Goal: Task Accomplishment & Management: Manage account settings

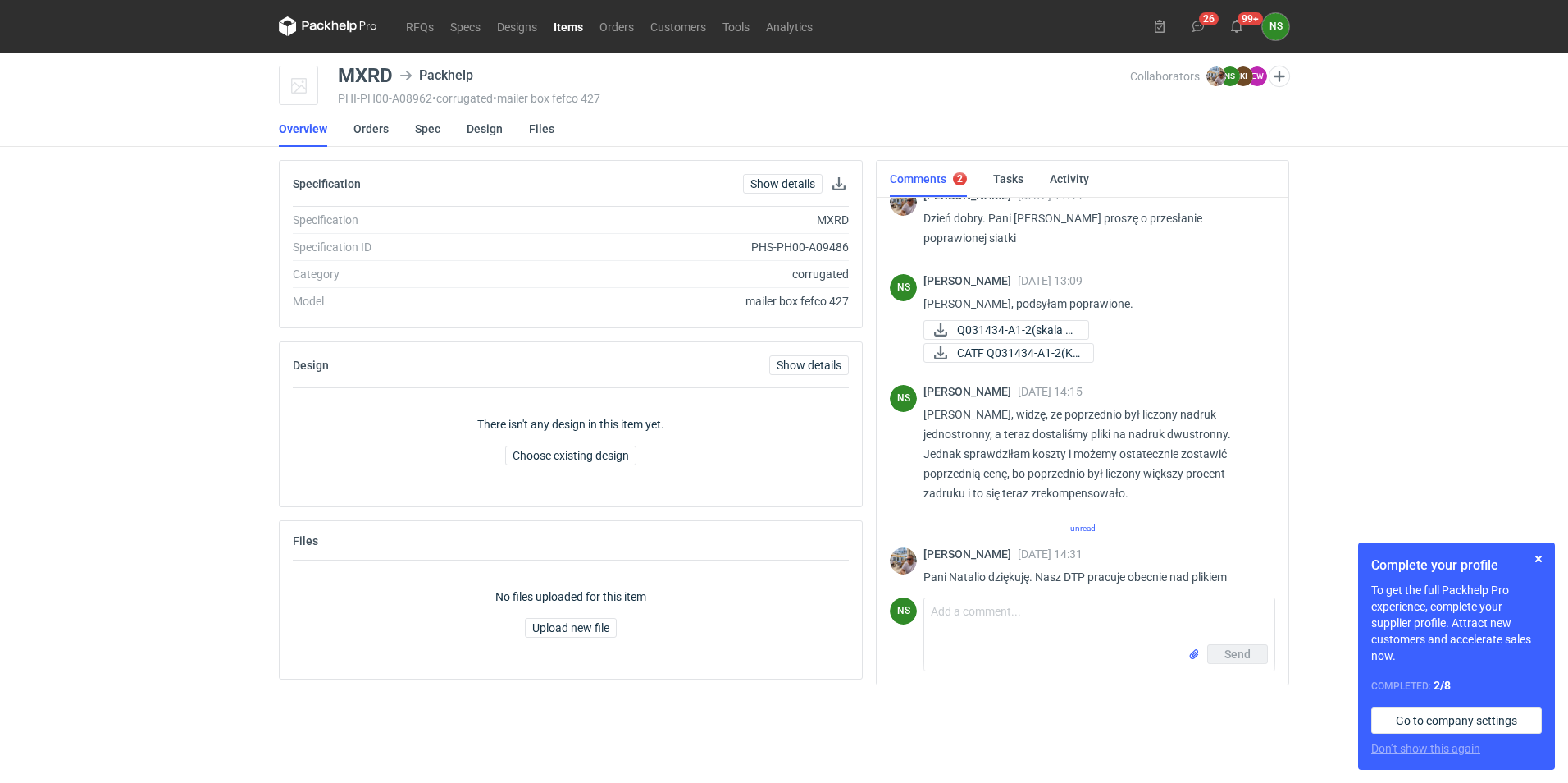
scroll to position [599, 0]
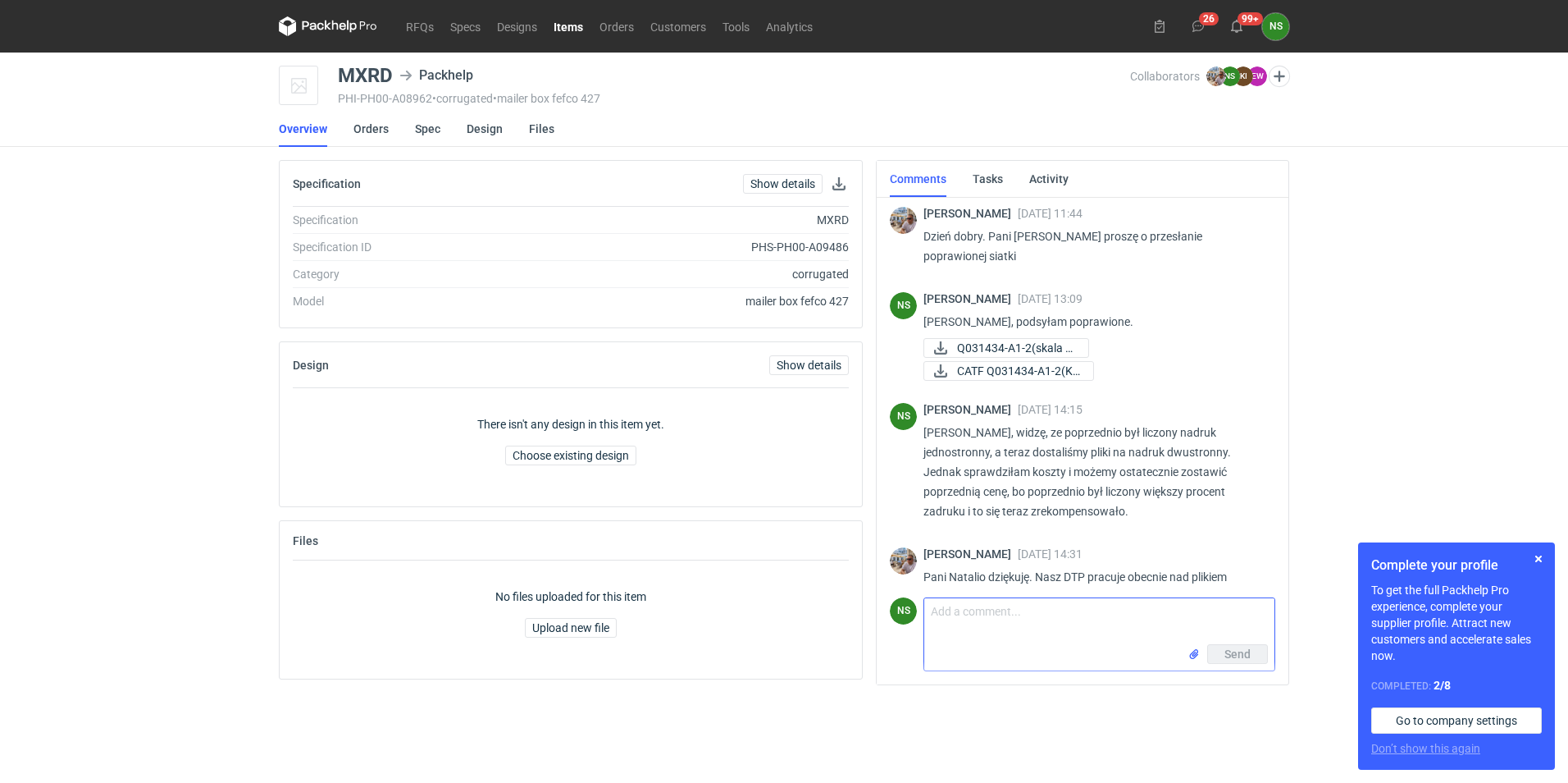
click at [1196, 653] on input "file" at bounding box center [1194, 654] width 13 height 18
click at [992, 616] on textarea "Comment message" at bounding box center [1099, 613] width 351 height 46
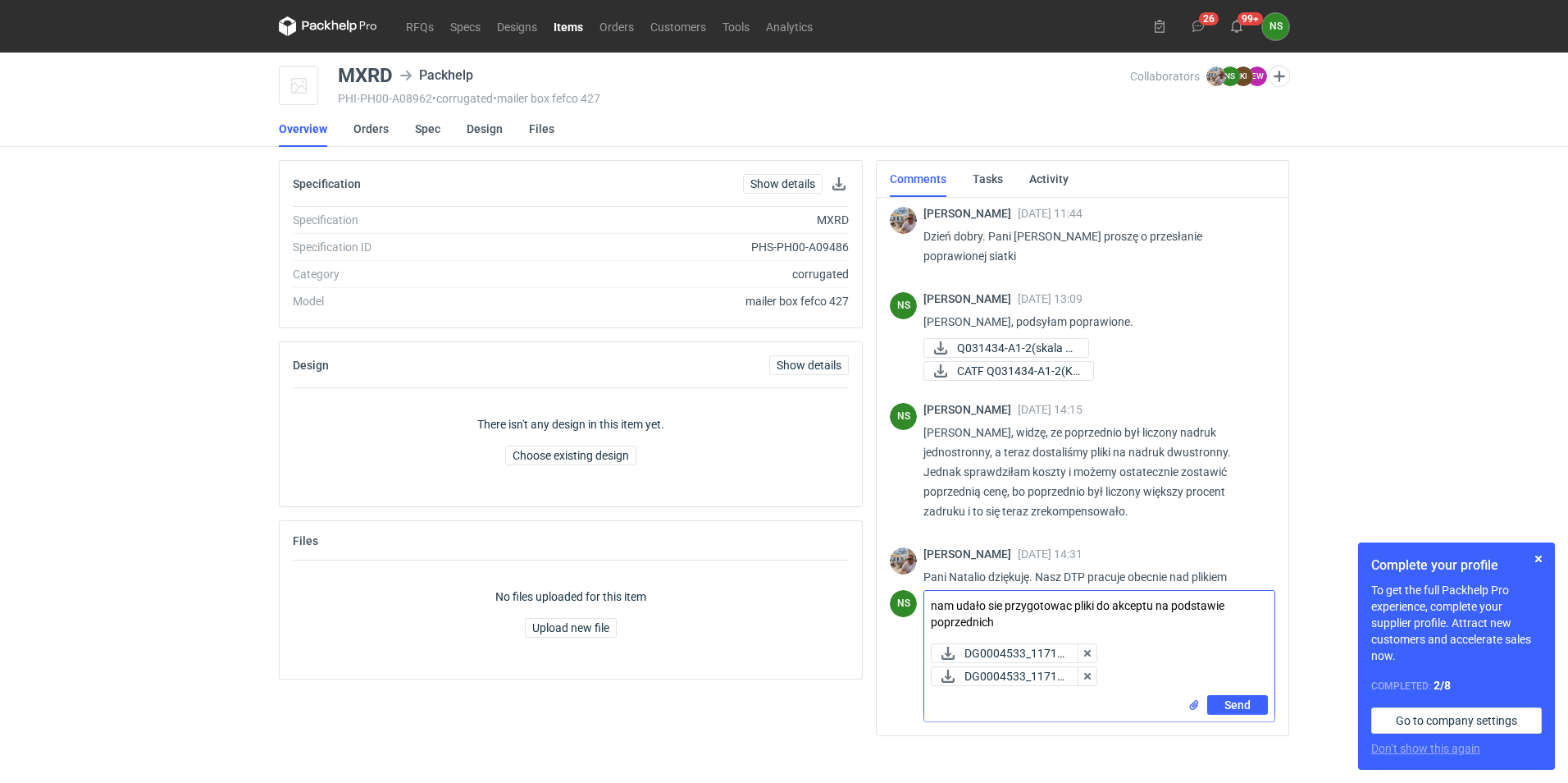
click at [1251, 602] on textarea "nam udało sie przygotowac pliki do akceptu na podstawie poprzednich" at bounding box center [1099, 613] width 351 height 46
drag, startPoint x: 991, startPoint y: 625, endPoint x: 932, endPoint y: 619, distance: 59.3
click at [932, 619] on textarea "nam udało sie przygotowac pliki do akceptu na podstawie tych poprzednich" at bounding box center [1099, 613] width 351 height 46
type textarea "nam udało sie przygotowac pliki do akceptu na podstawie tych ostatnich od Pana."
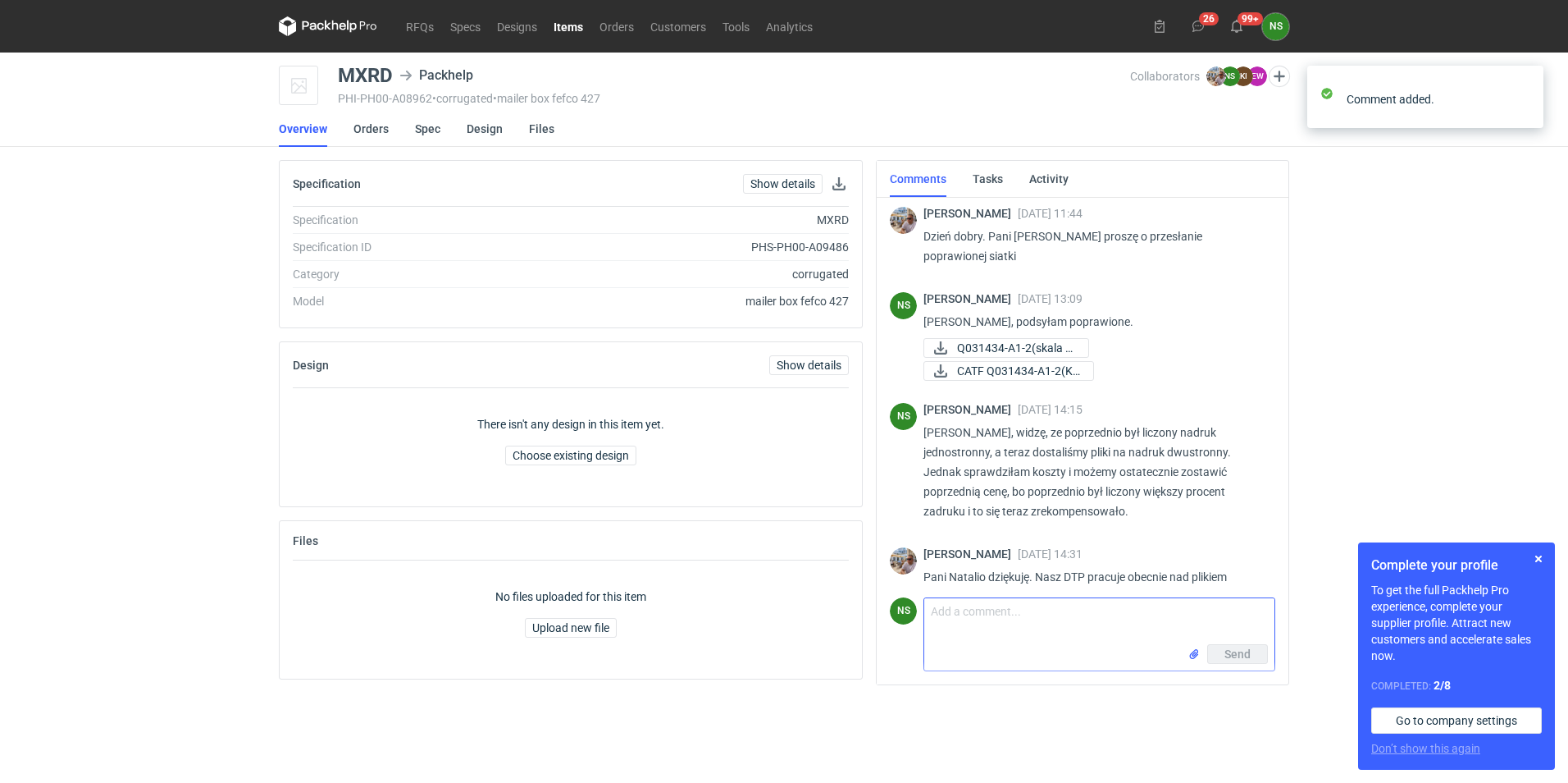
scroll to position [736, 0]
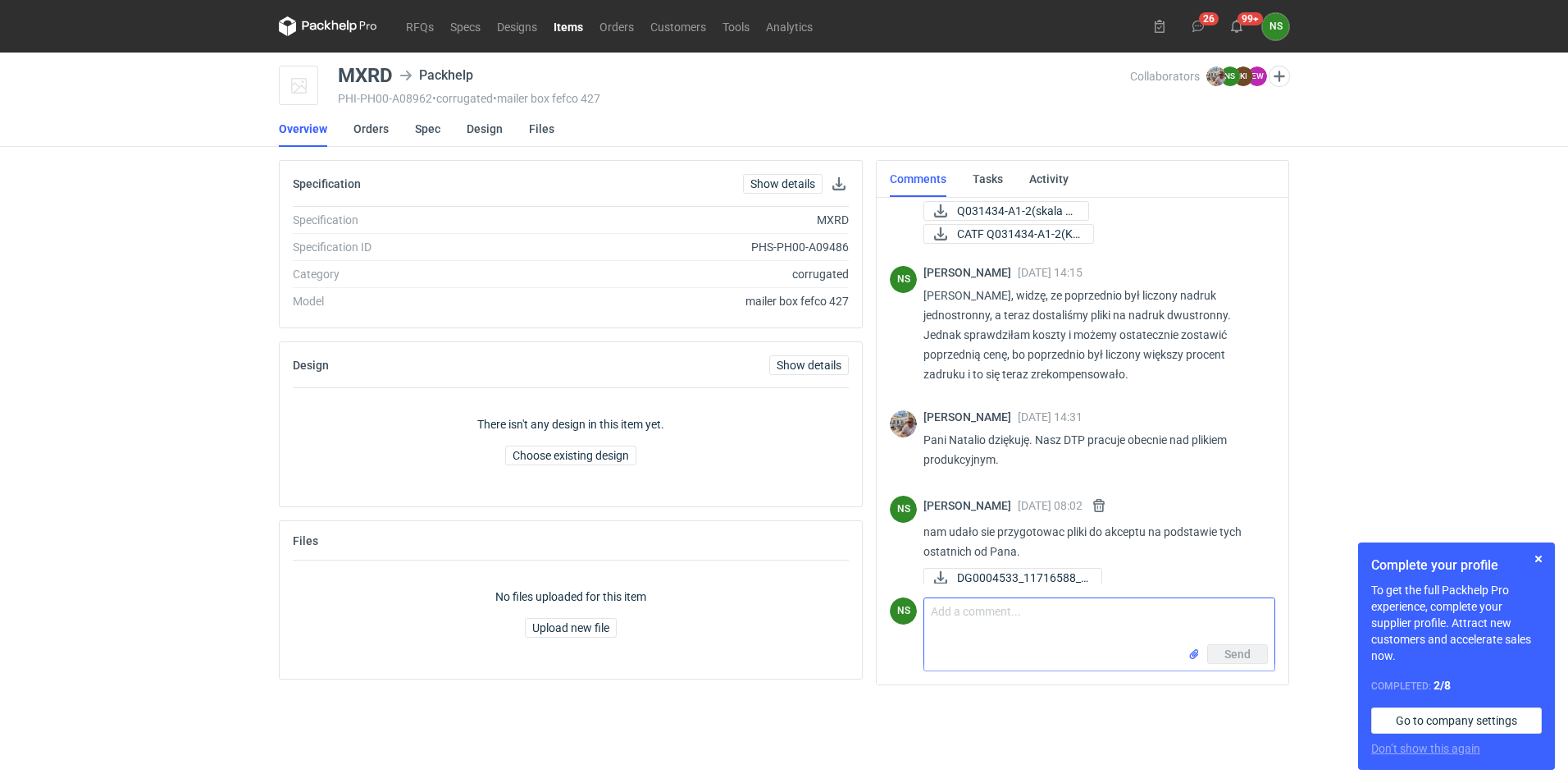
click at [981, 623] on textarea "Comment message" at bounding box center [1099, 621] width 351 height 46
type textarea "Prośba o akcept jeśli wszystko jest ok :) pozdrawiam"
click at [1230, 655] on span "Send" at bounding box center [1238, 654] width 27 height 12
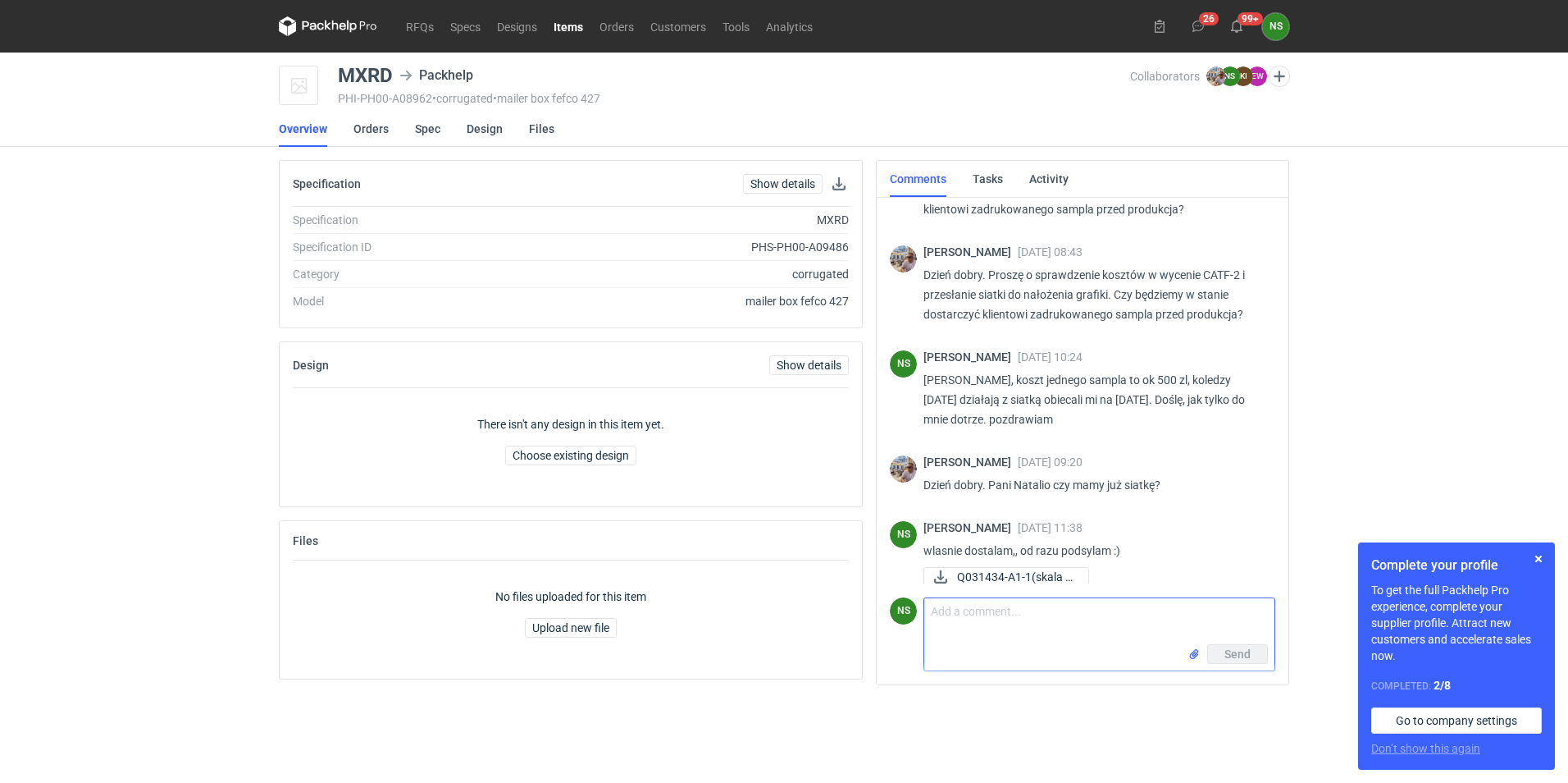
scroll to position [0, 0]
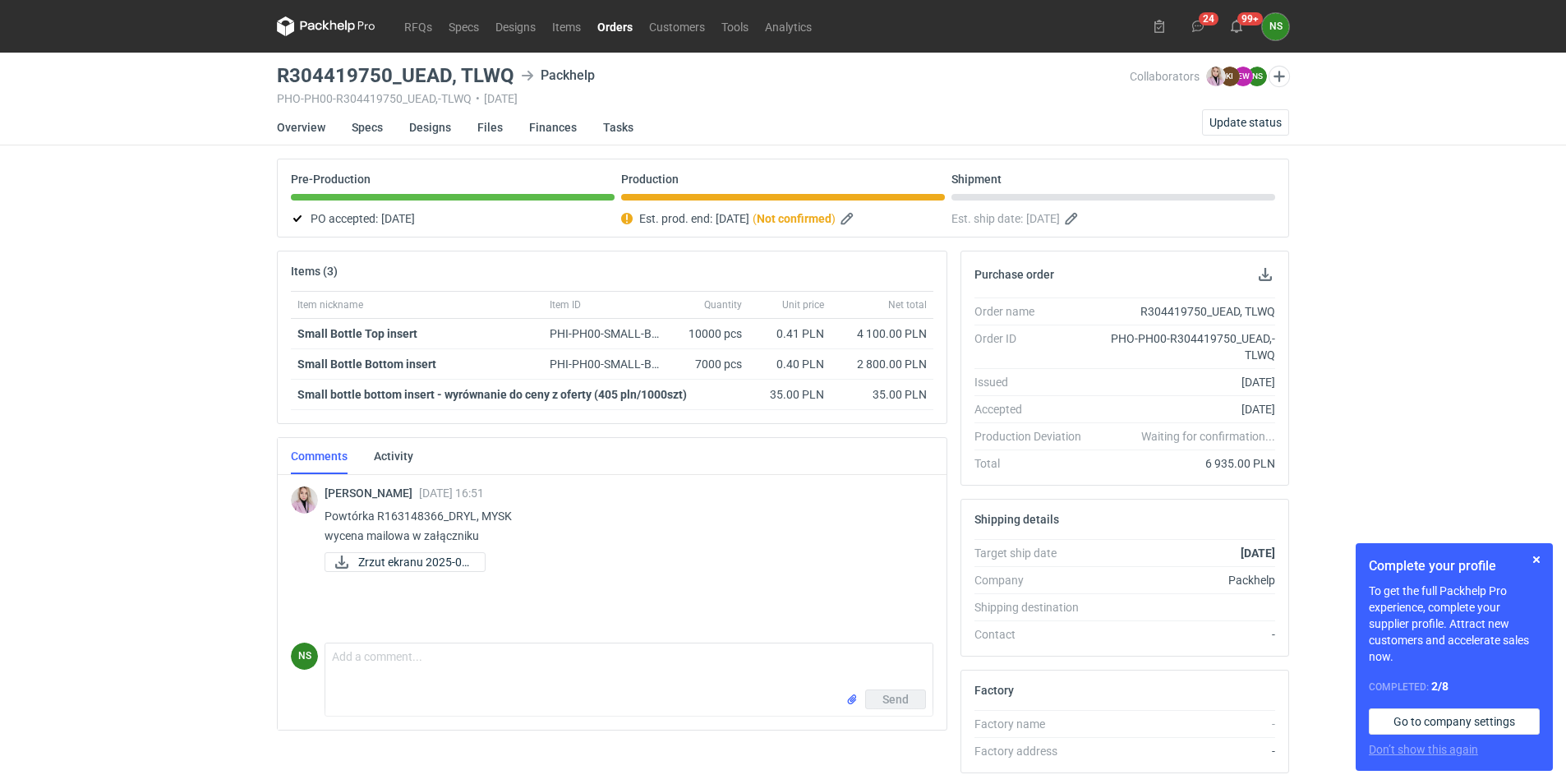
click at [331, 74] on h3 "R304419750_UEAD, TLWQ" at bounding box center [395, 76] width 237 height 20
click at [408, 86] on div "R304419750_UEAD, TLWQ Packhelp PHO-PH00-R304419750_UEAD,-TLWQ • 18/08/2025" at bounding box center [703, 86] width 853 height 39
drag, startPoint x: 391, startPoint y: 72, endPoint x: 282, endPoint y: 67, distance: 109.1
click at [282, 67] on h3 "R304419750_UEAD, TLWQ" at bounding box center [395, 76] width 237 height 20
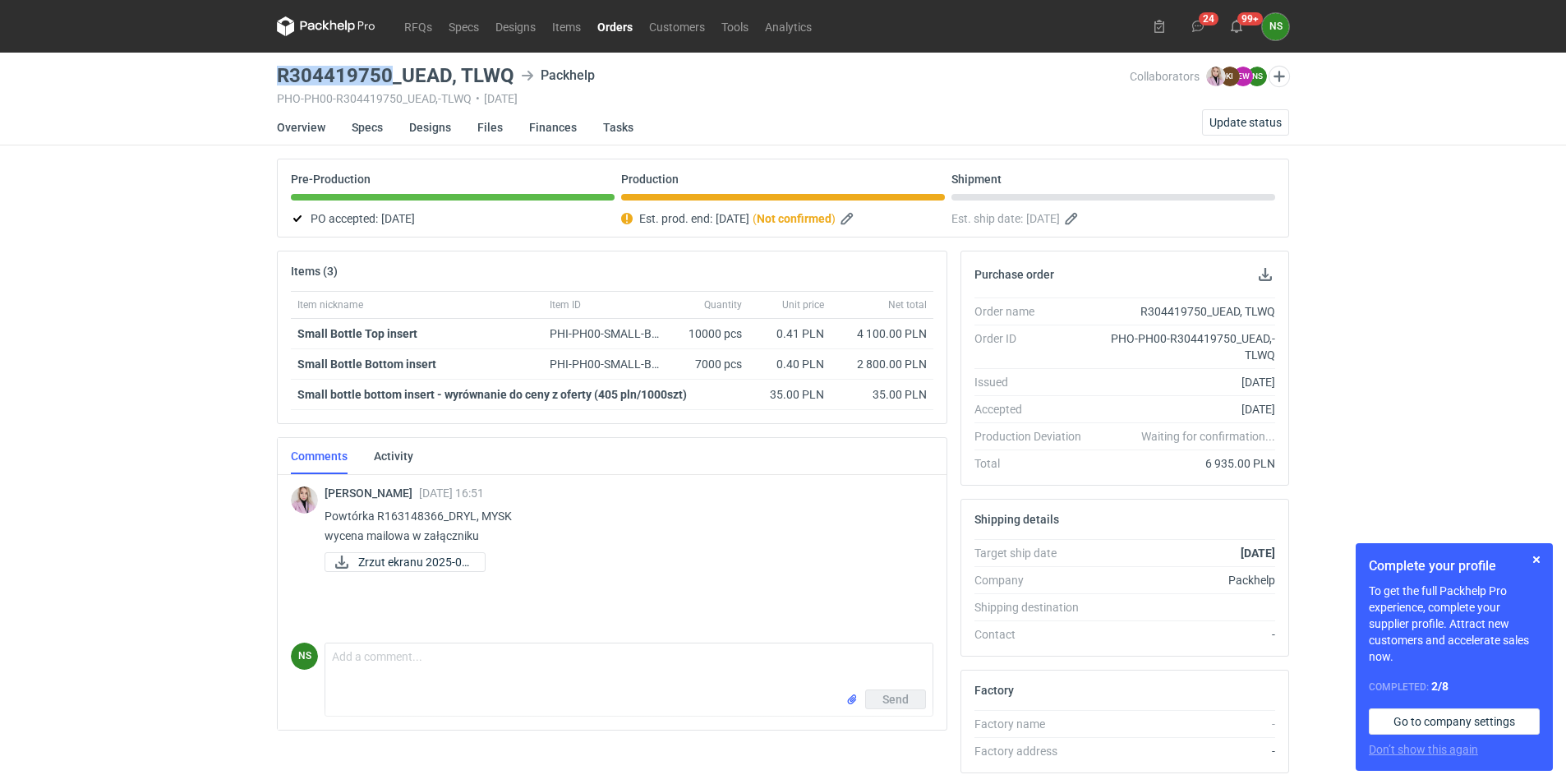
copy h3 "R304419750"
click at [859, 218] on button "button" at bounding box center [849, 218] width 20 height 20
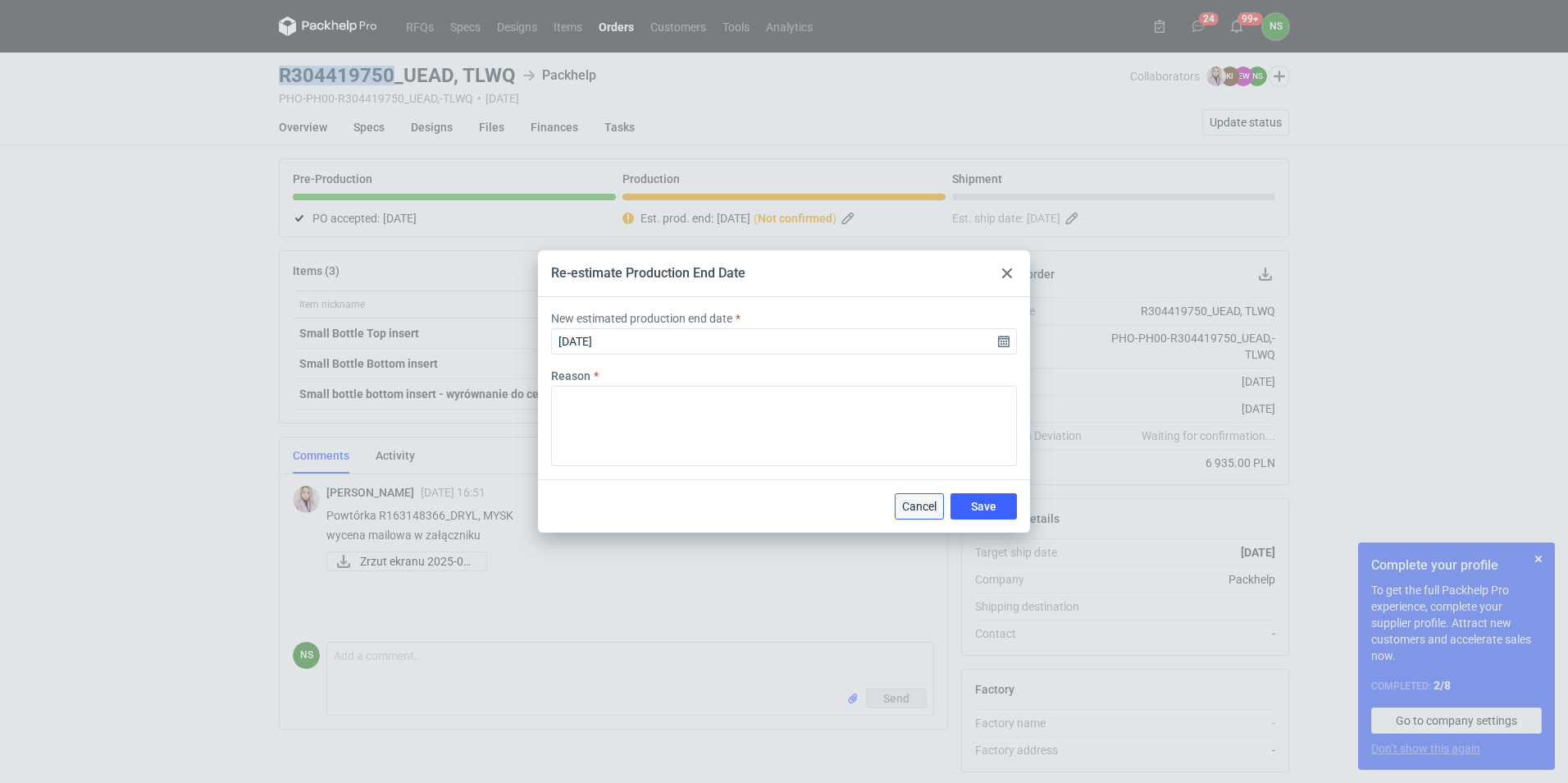
click at [915, 504] on span "Cancel" at bounding box center [919, 506] width 34 height 12
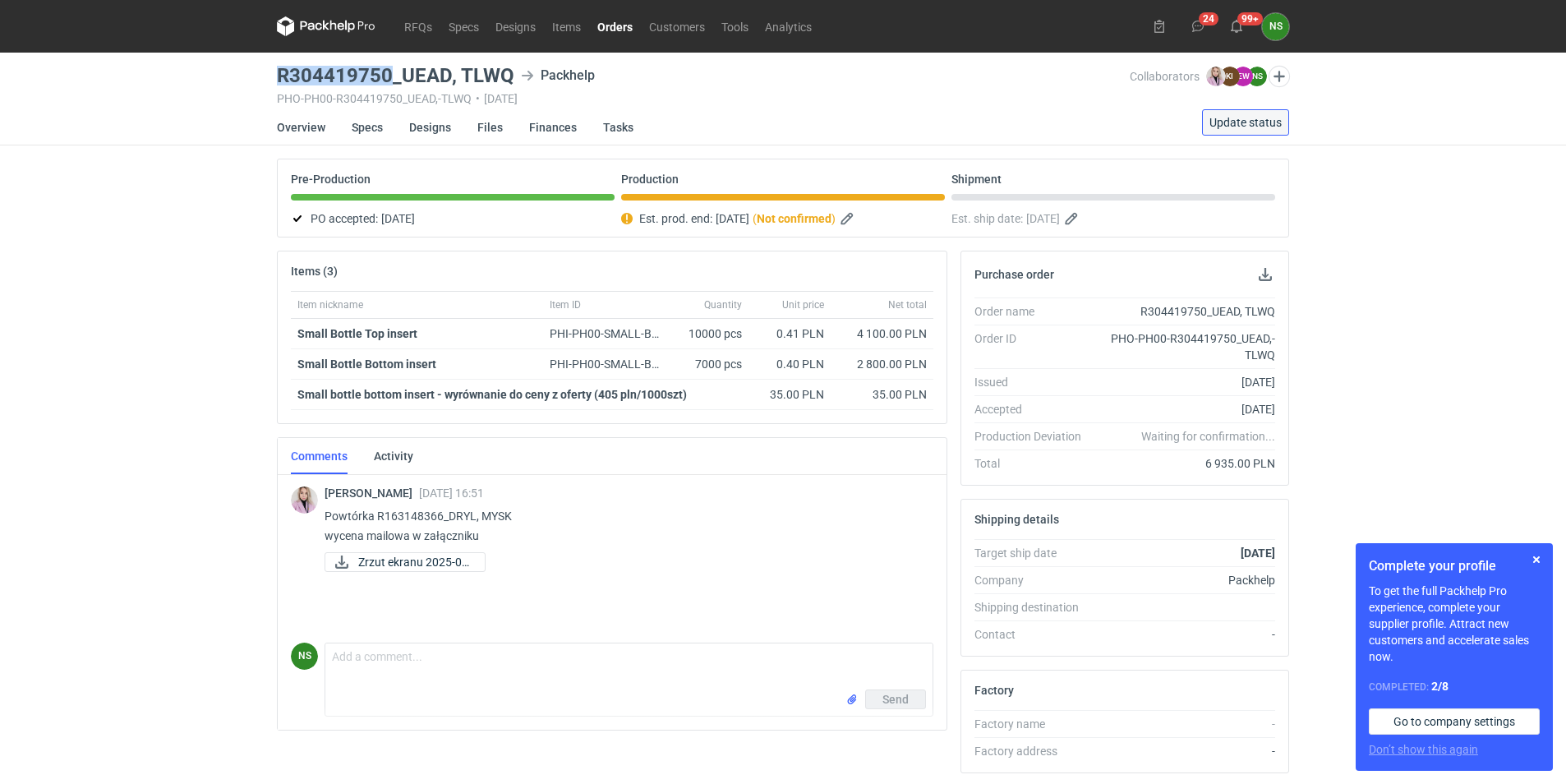
click at [1245, 125] on span "Update status" at bounding box center [1245, 123] width 72 height 12
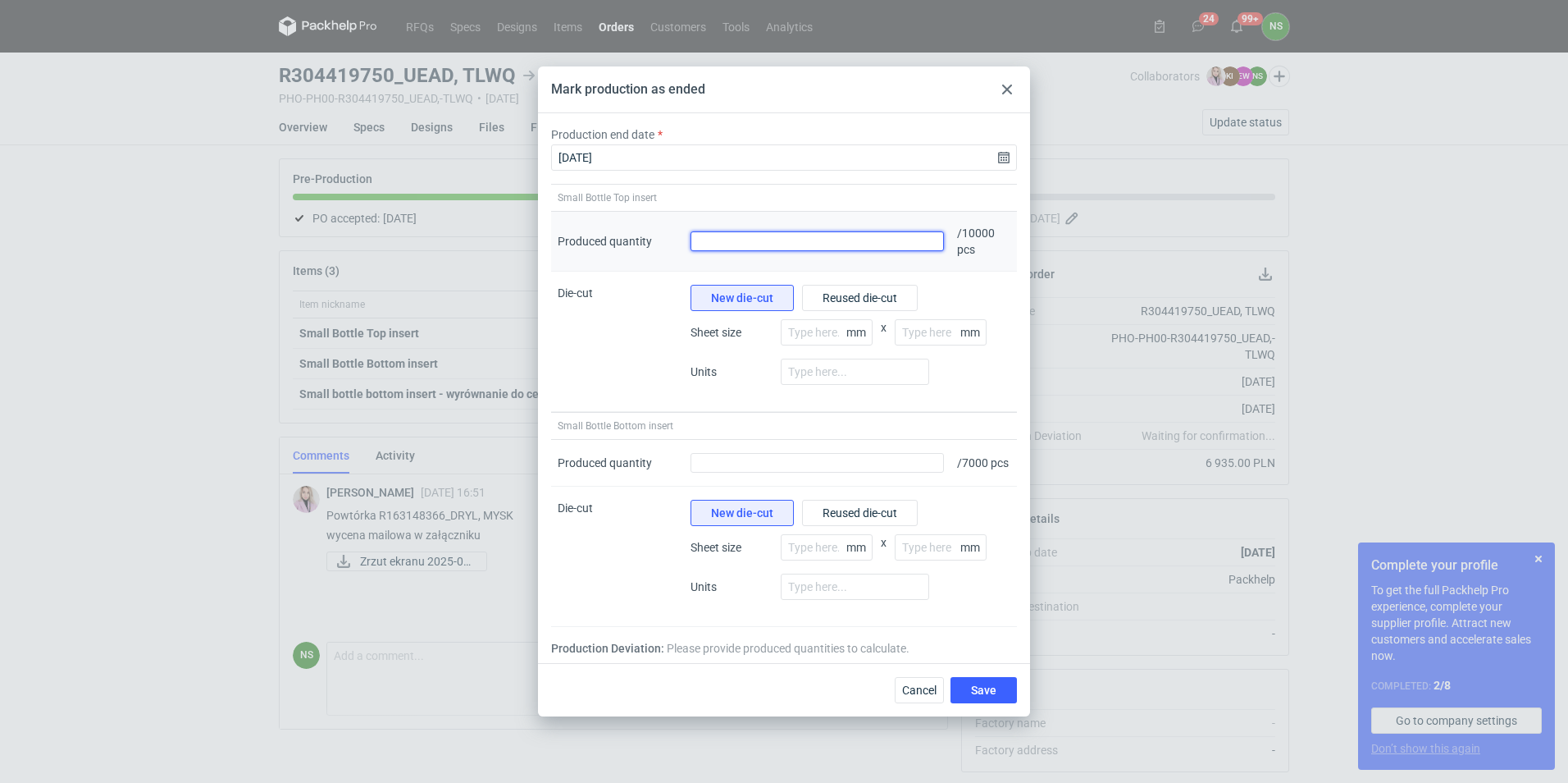
click at [759, 236] on input "Produced quantity" at bounding box center [817, 241] width 253 height 20
type input "10120"
click at [976, 694] on span "Save" at bounding box center [984, 690] width 26 height 12
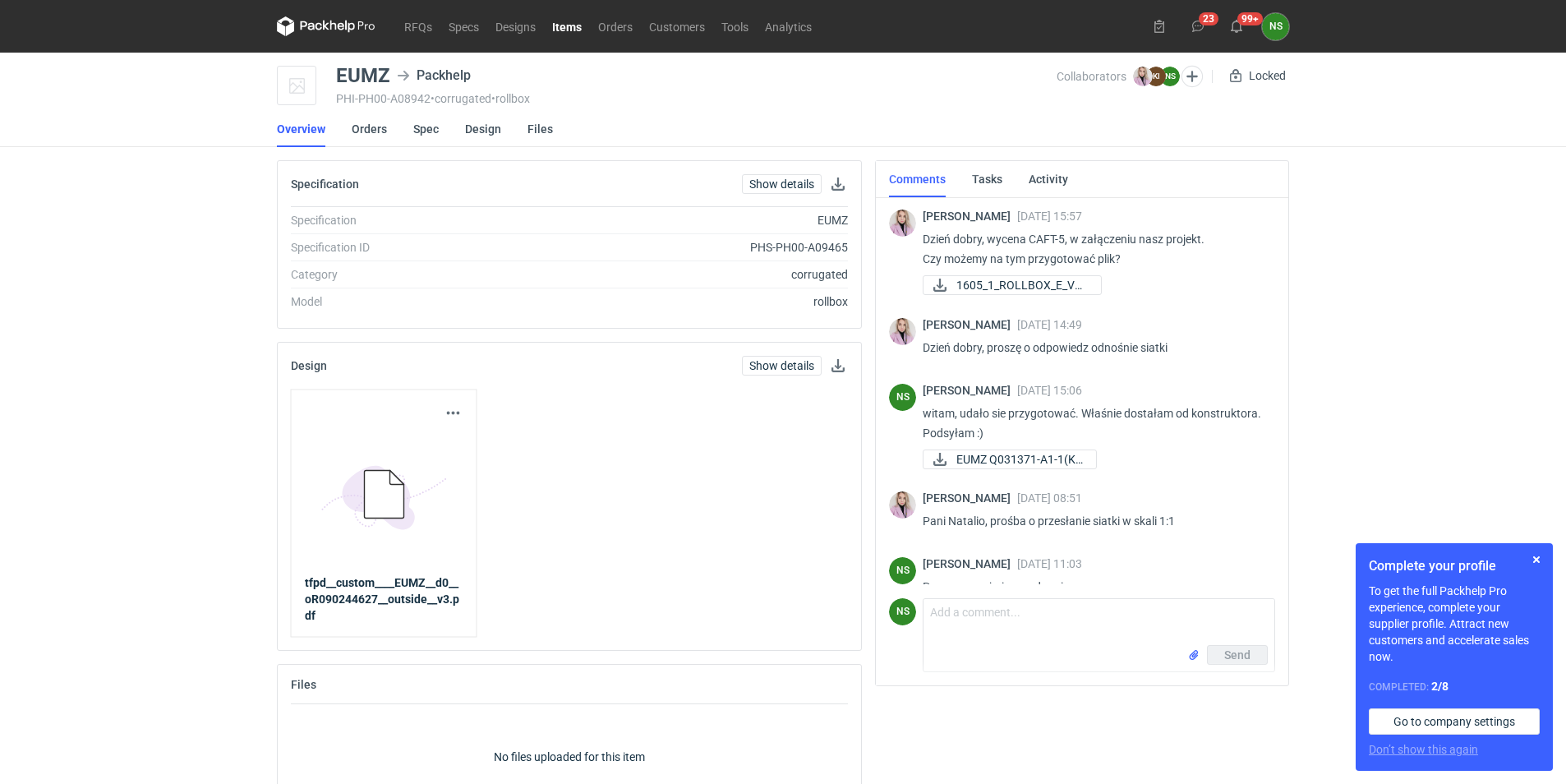
click at [1049, 235] on p "Dzień dobry, wycena CAFT-5, w załączeniu nasz projekt. Czy możemy na tym przygo…" at bounding box center [1093, 249] width 340 height 39
copy p "CAFT"
click at [419, 27] on link "RFQs" at bounding box center [417, 27] width 44 height 20
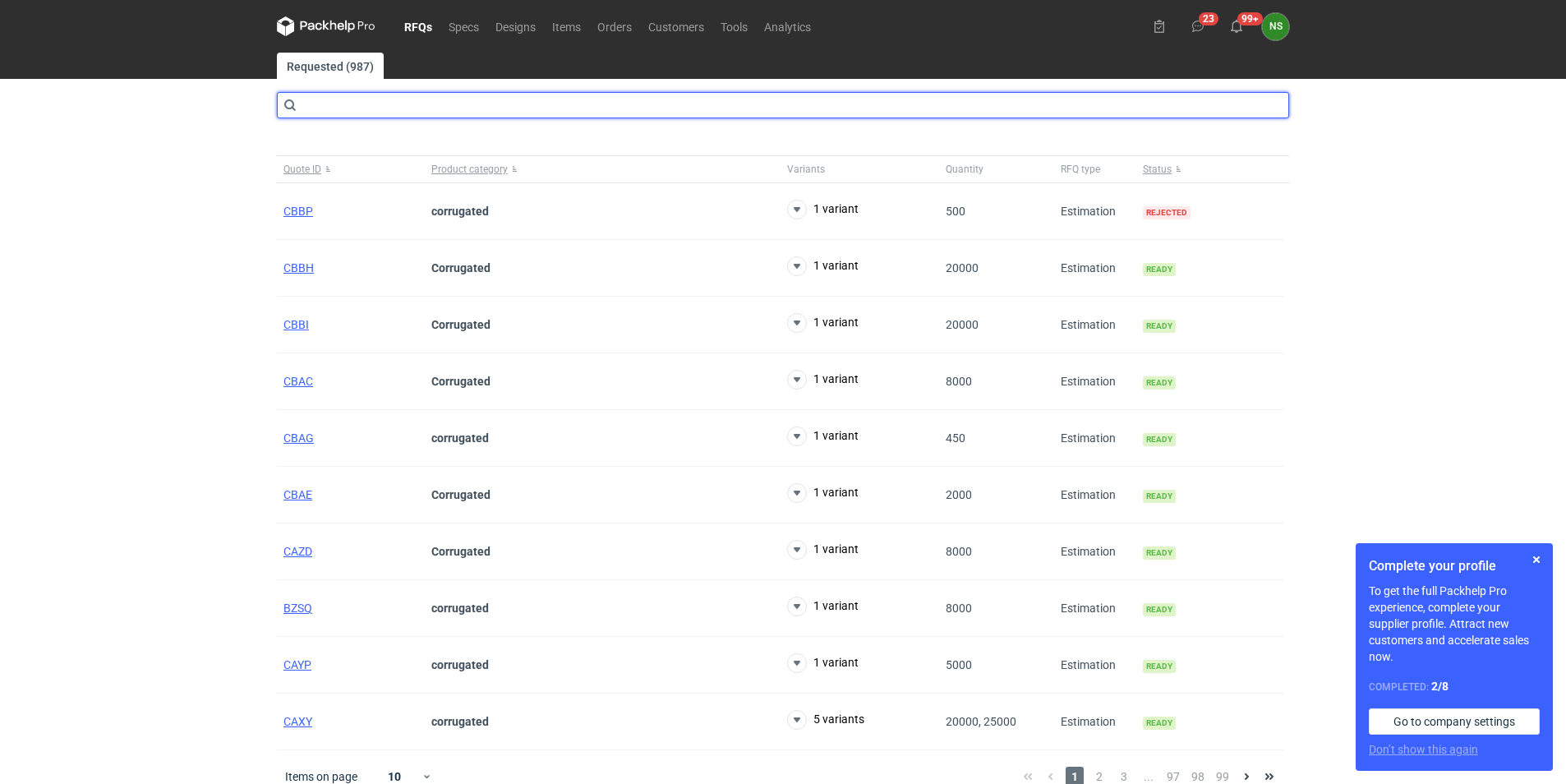
click at [446, 109] on input "text" at bounding box center [783, 105] width 1013 height 27
click at [407, 103] on input "text" at bounding box center [783, 105] width 1013 height 27
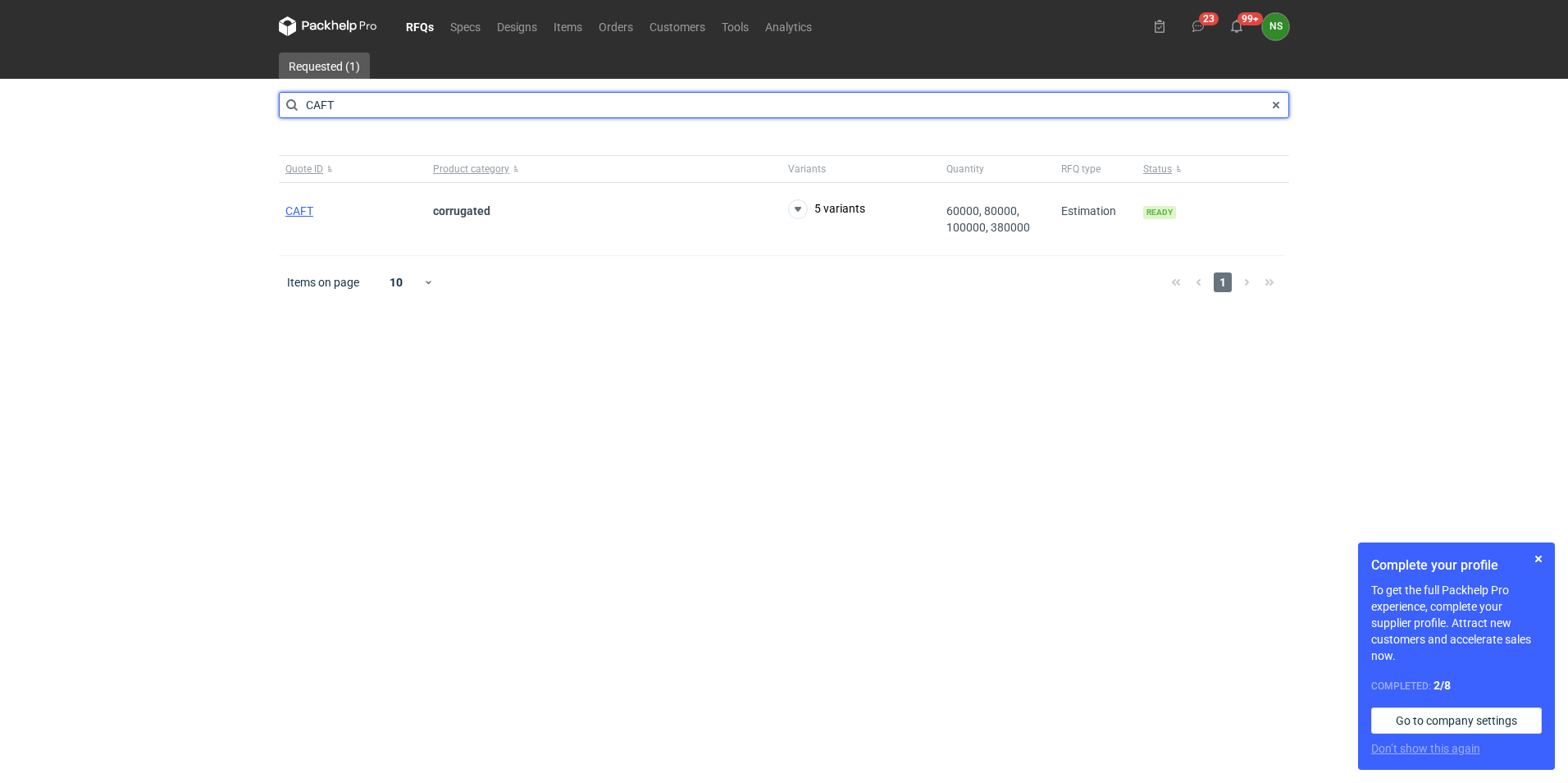
type input "CAFT"
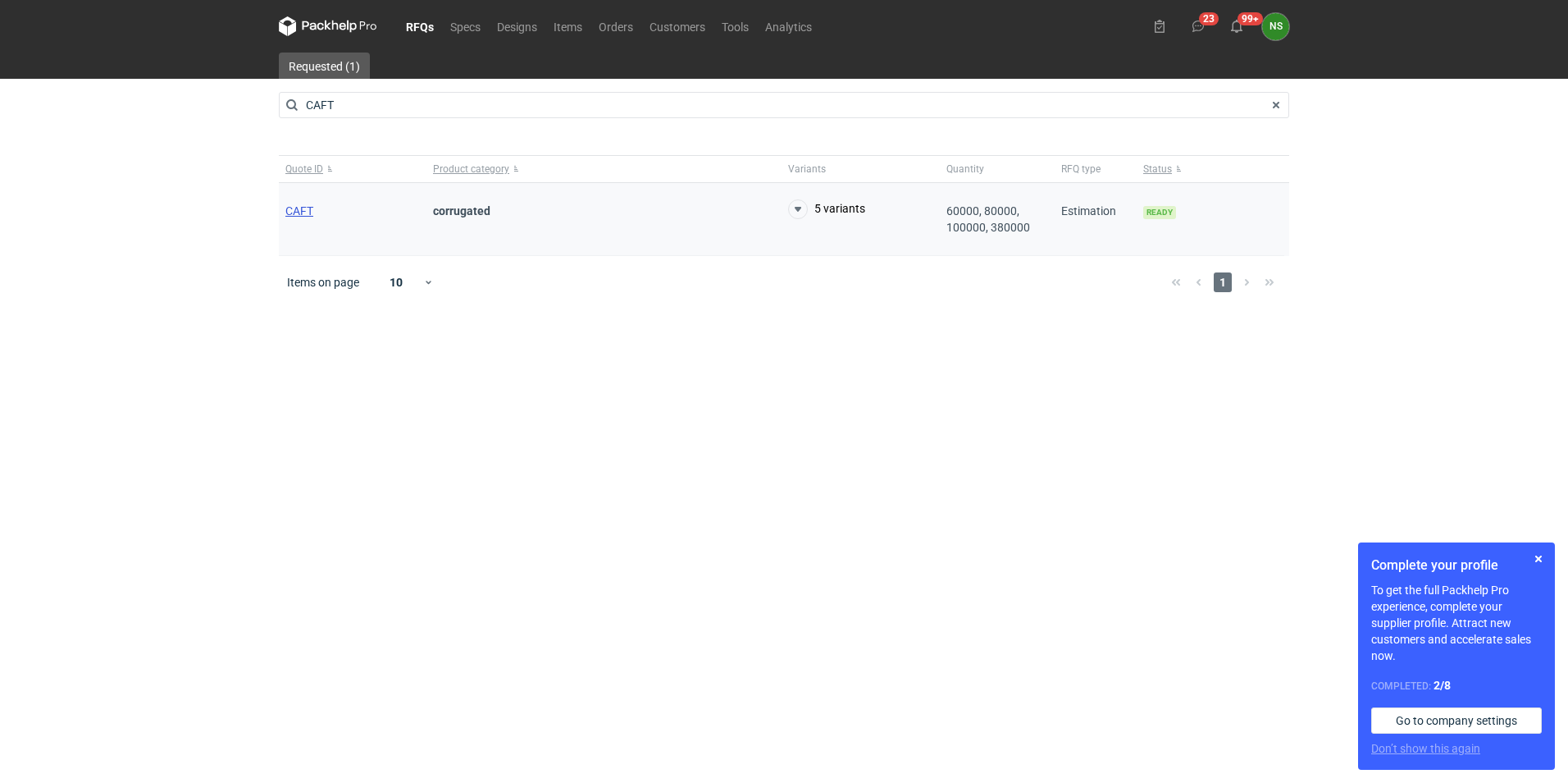
click at [291, 207] on span "CAFT" at bounding box center [300, 210] width 28 height 13
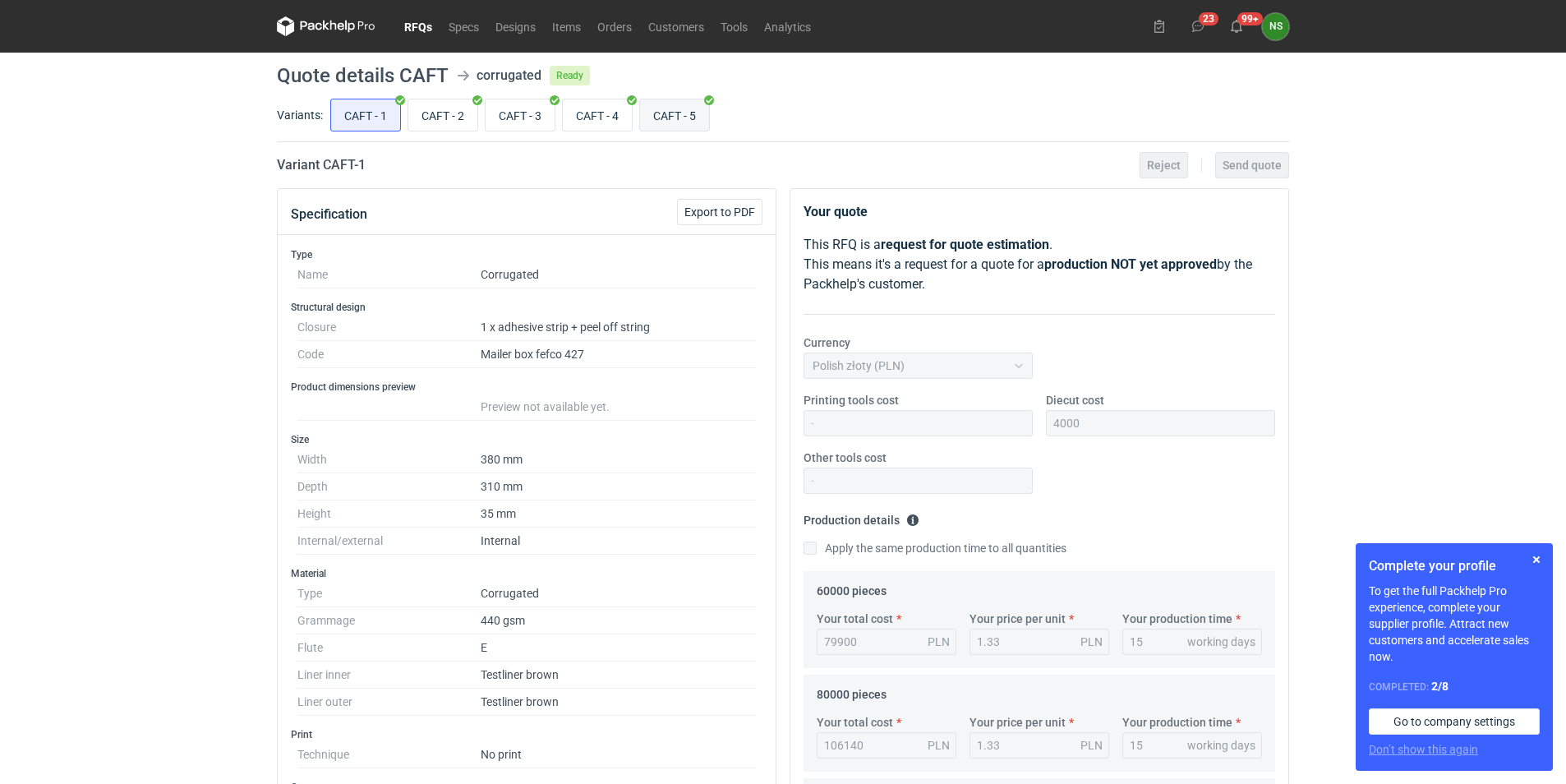
click at [680, 115] on input "CAFT - 5" at bounding box center [674, 115] width 69 height 31
radio input "true"
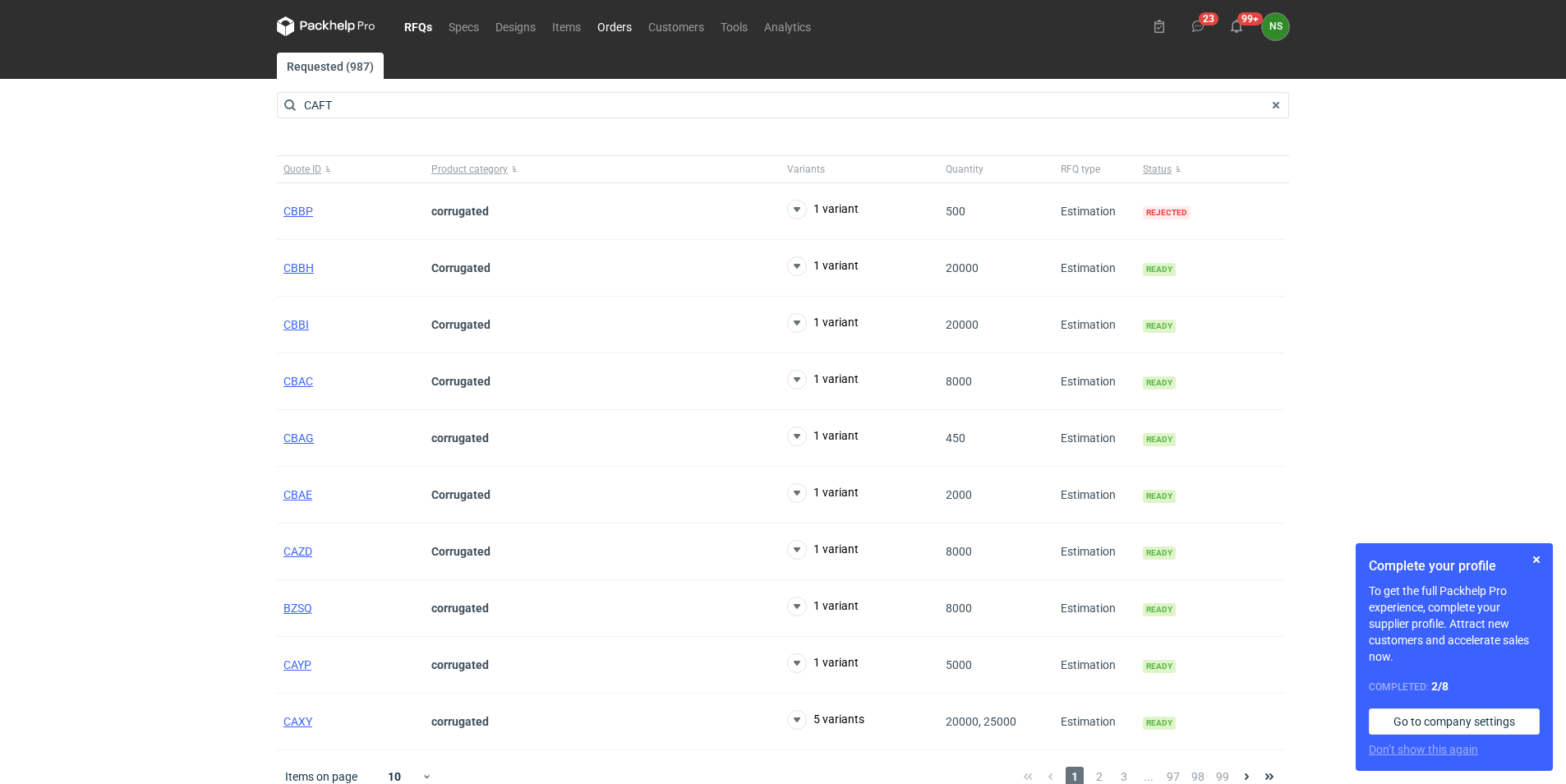
click at [623, 22] on link "Orders" at bounding box center [615, 27] width 51 height 20
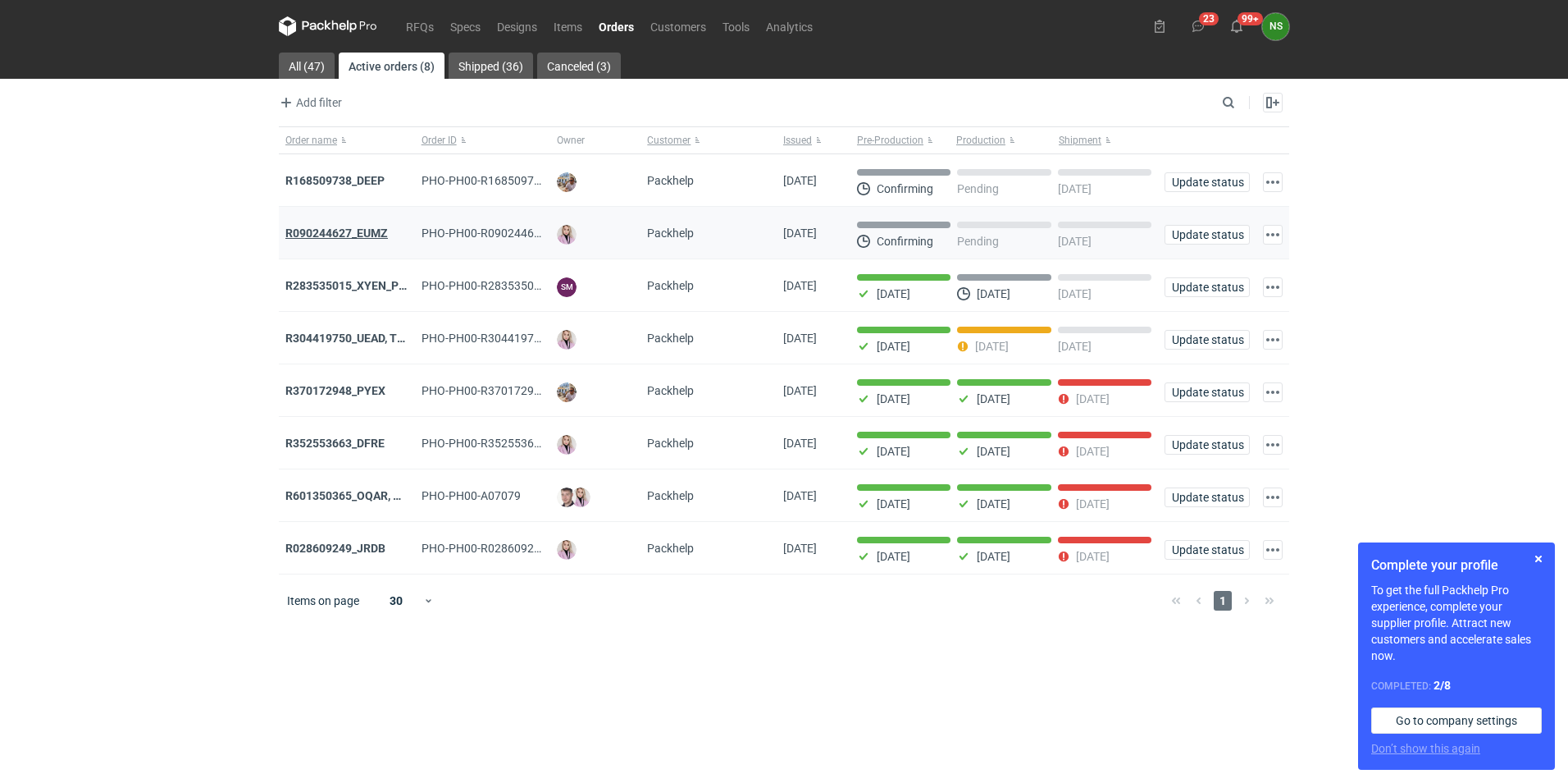
click at [347, 230] on strong "R090244627_EUMZ" at bounding box center [337, 232] width 102 height 13
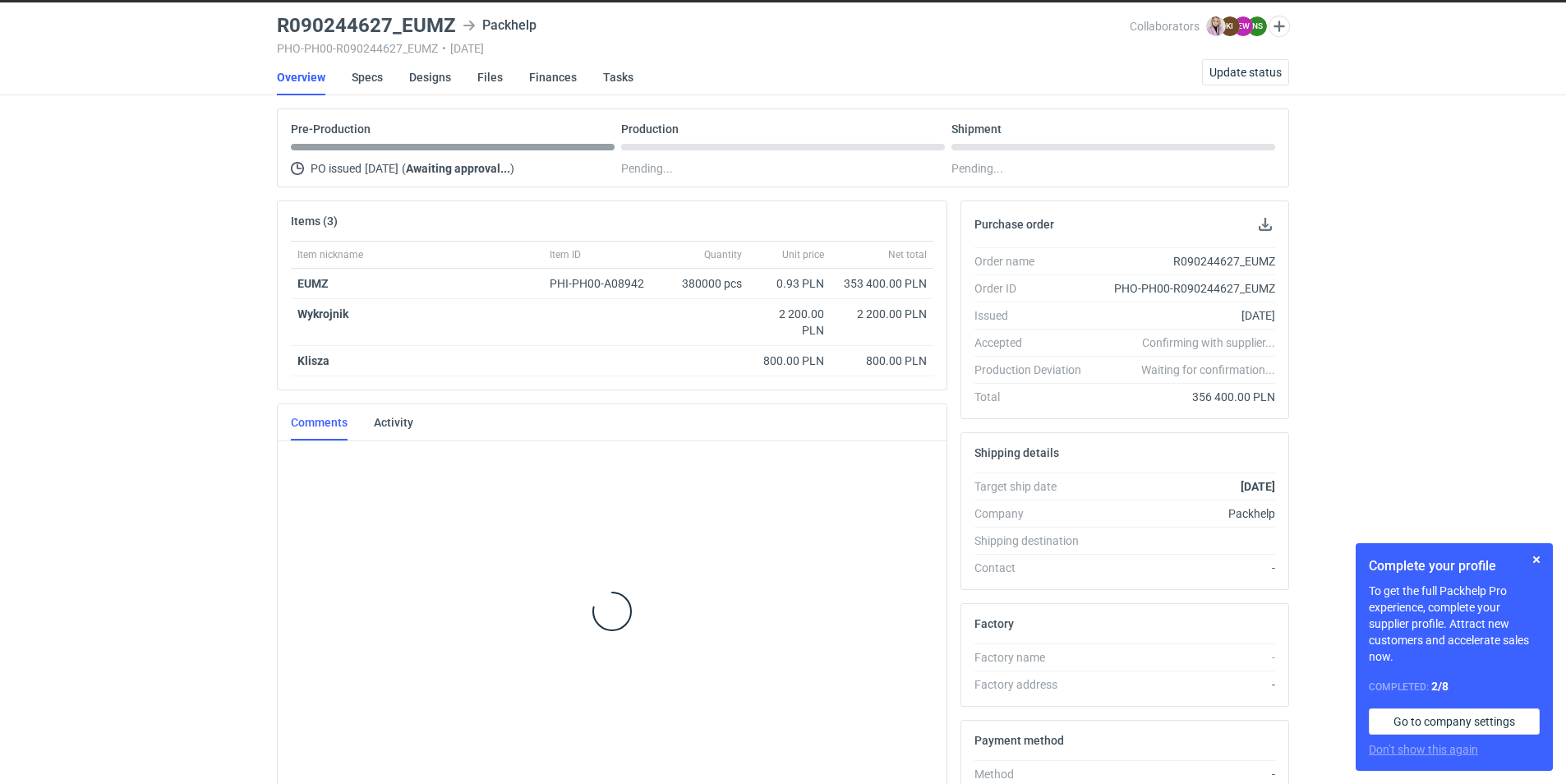
scroll to position [51, 0]
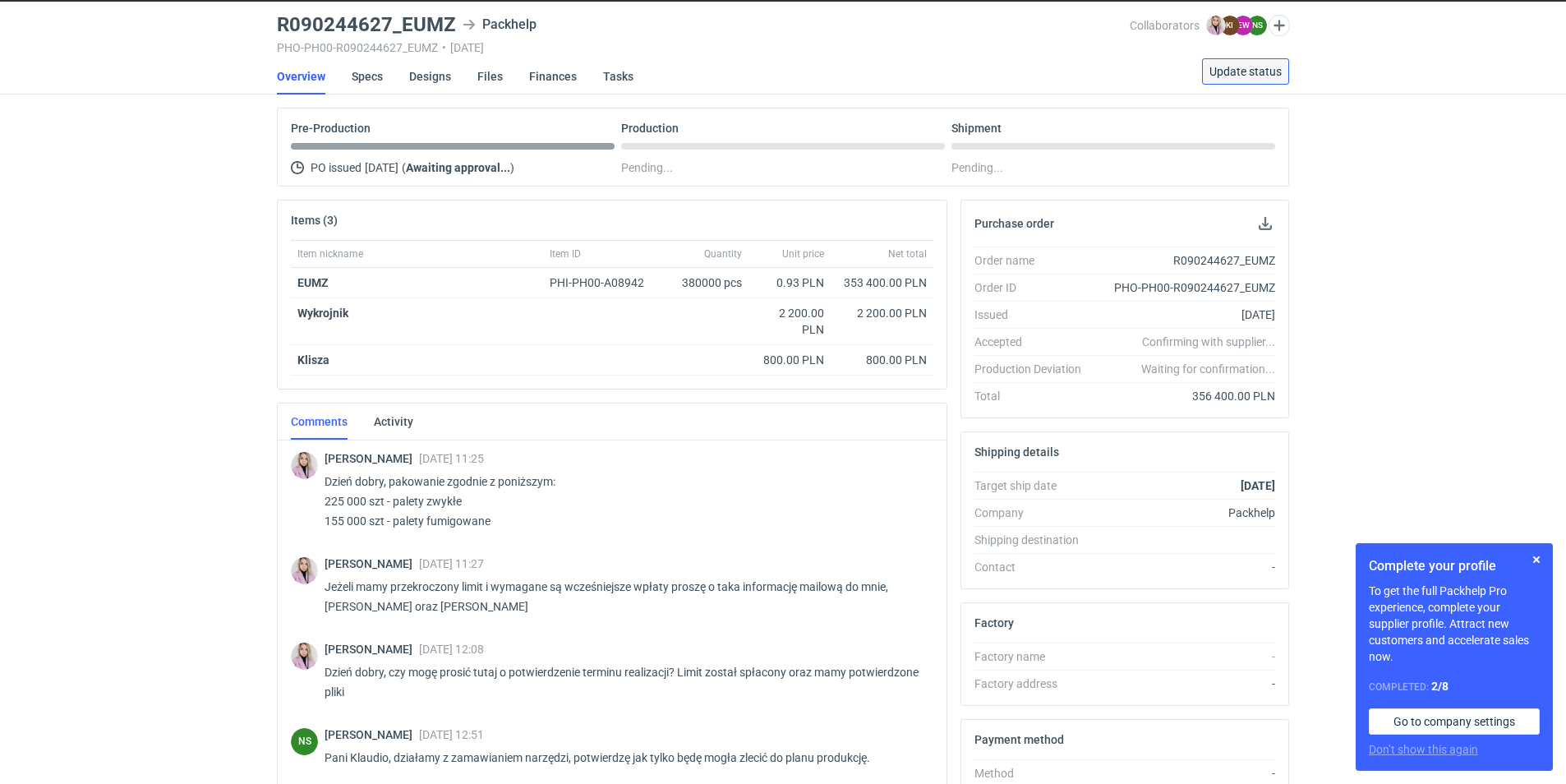
click at [1256, 71] on span "Update status" at bounding box center [1245, 72] width 72 height 12
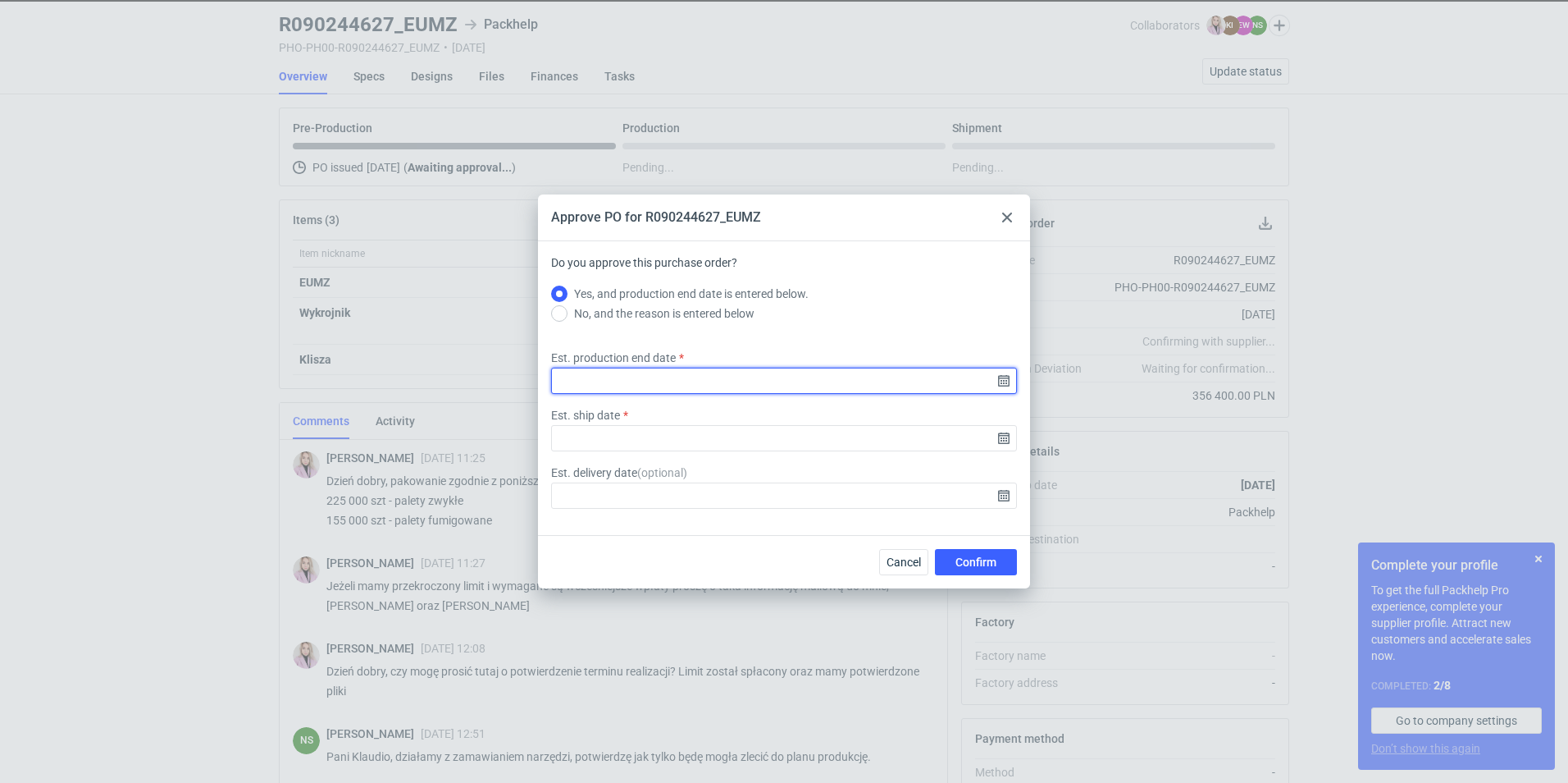
click at [1006, 382] on input "Est. production end date" at bounding box center [784, 380] width 466 height 27
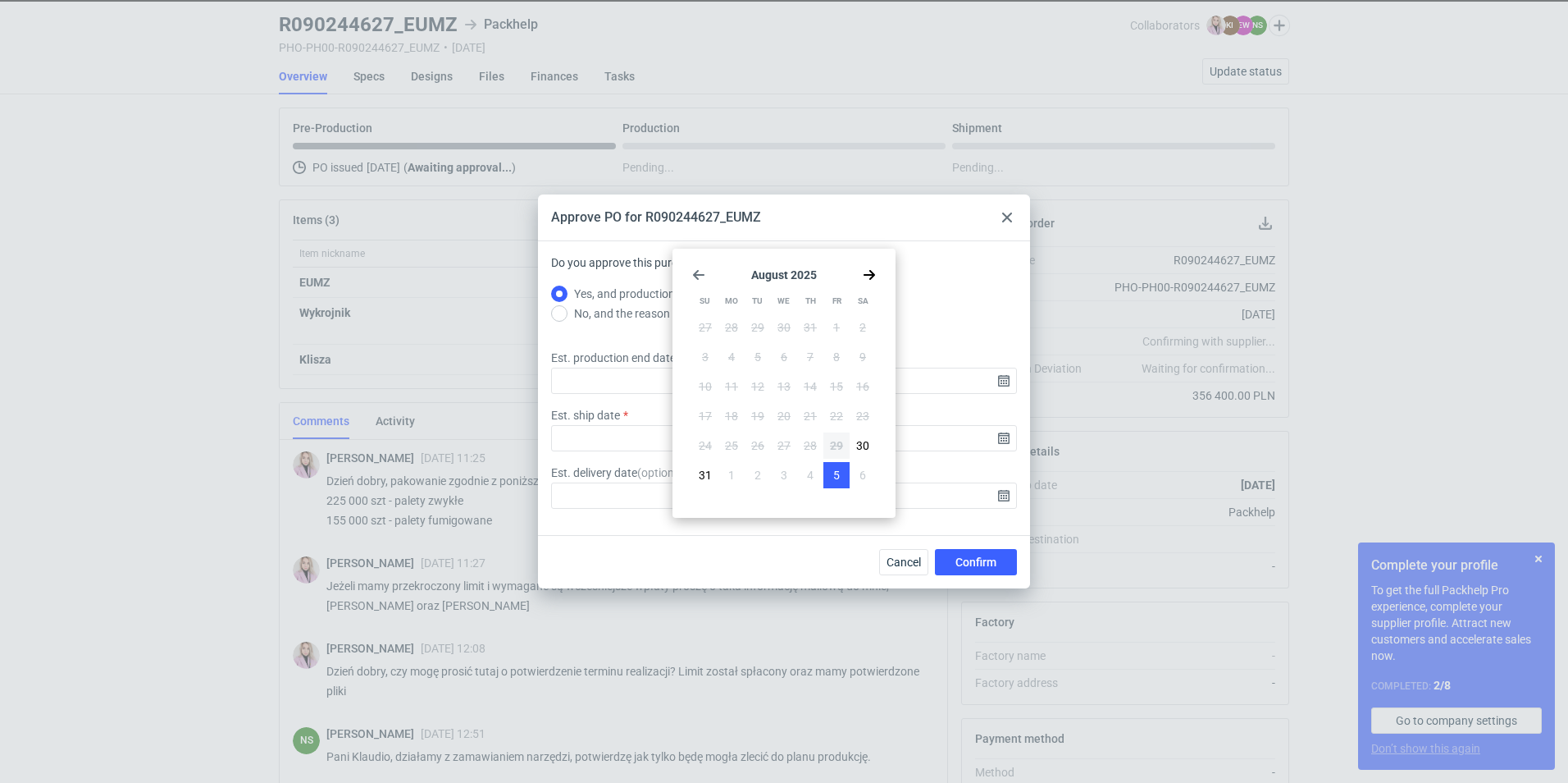
click at [833, 477] on span "5" at bounding box center [836, 475] width 7 height 17
type input "[DATE]"
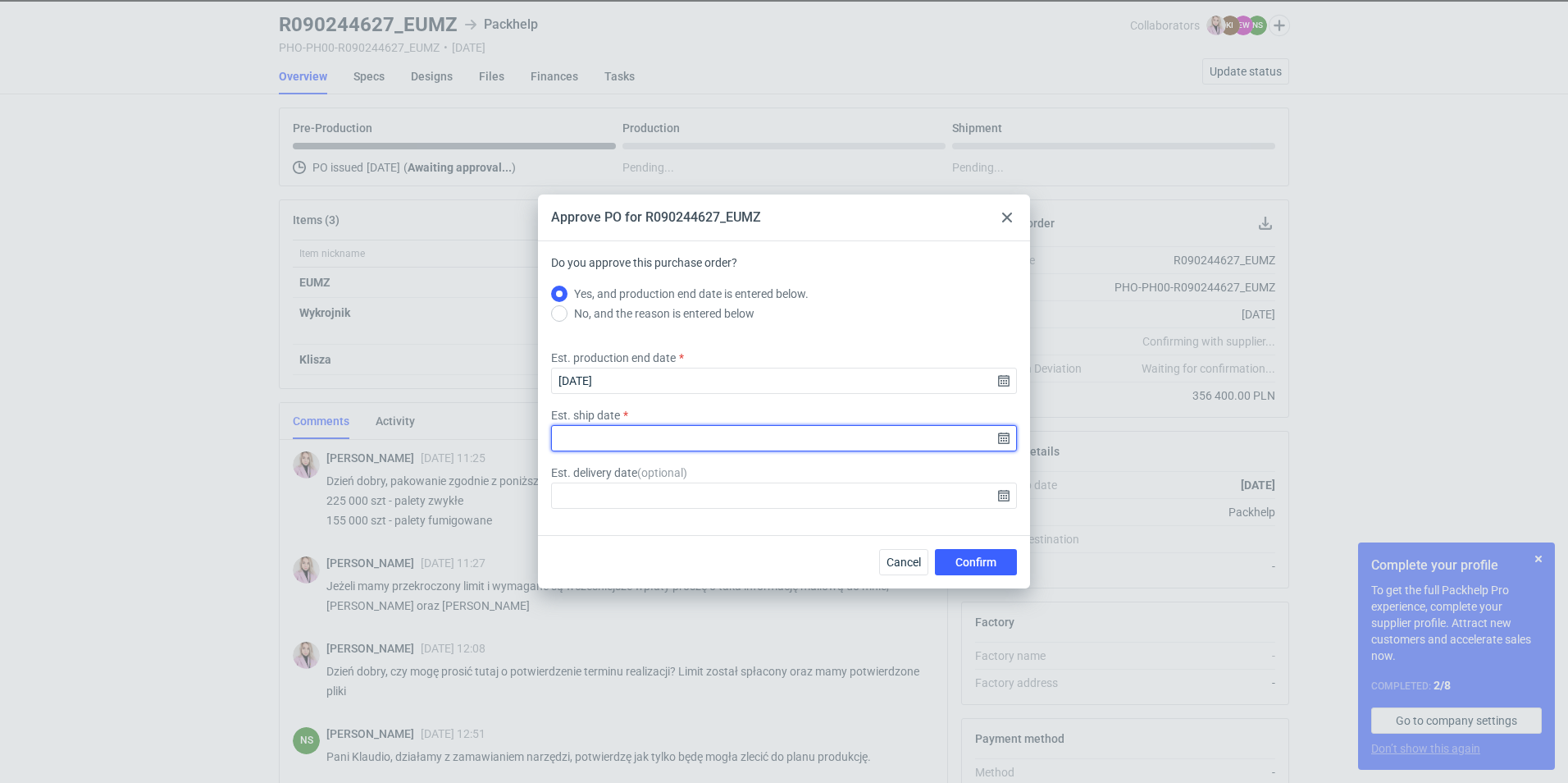
click at [1004, 443] on input "Est. ship date" at bounding box center [784, 438] width 466 height 27
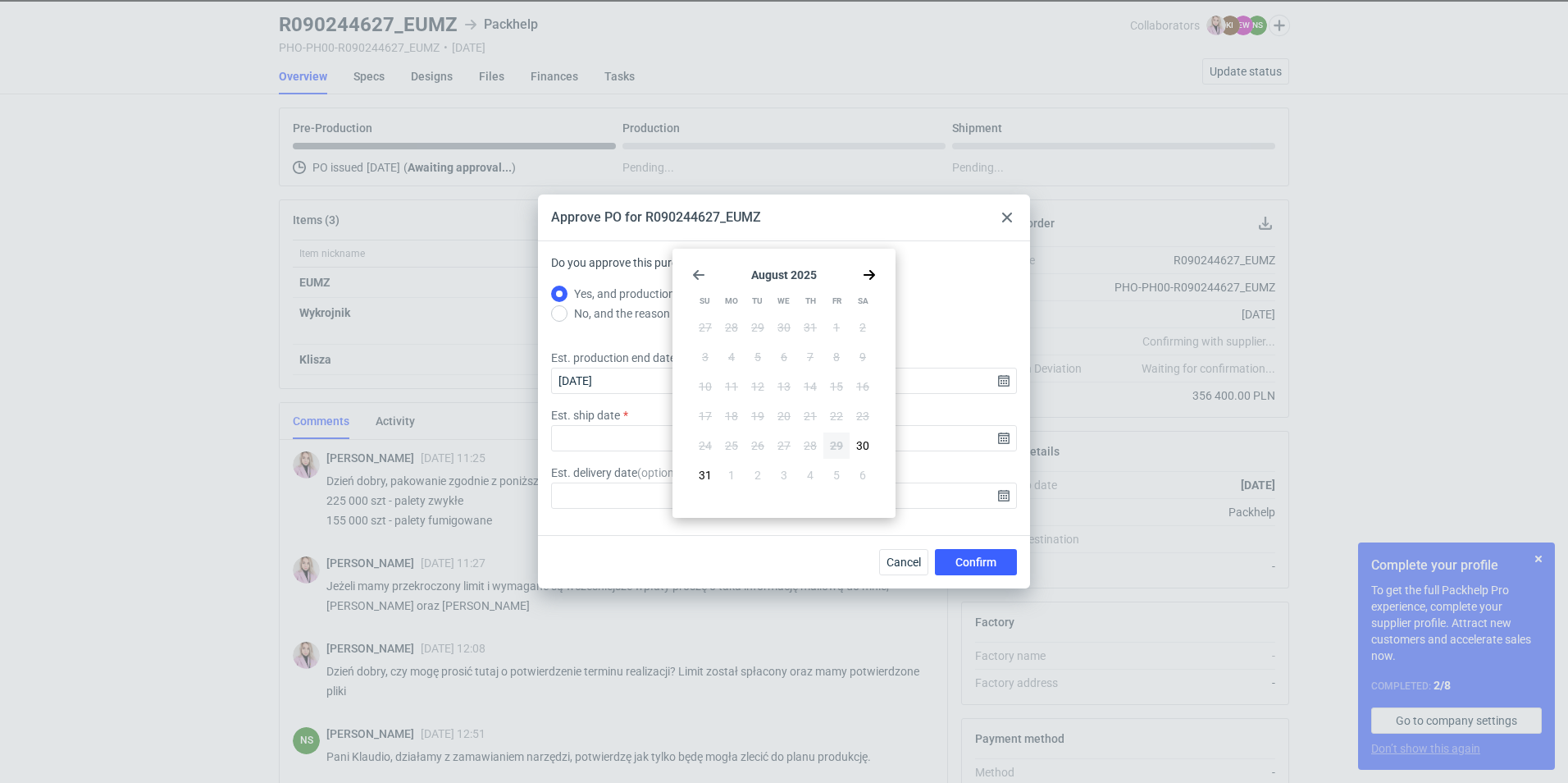
click at [872, 272] on use "Go forward 1 month" at bounding box center [869, 275] width 12 height 10
click at [737, 355] on button "8" at bounding box center [731, 357] width 27 height 27
type input "[DATE]"
click at [985, 564] on span "Confirm" at bounding box center [977, 562] width 41 height 12
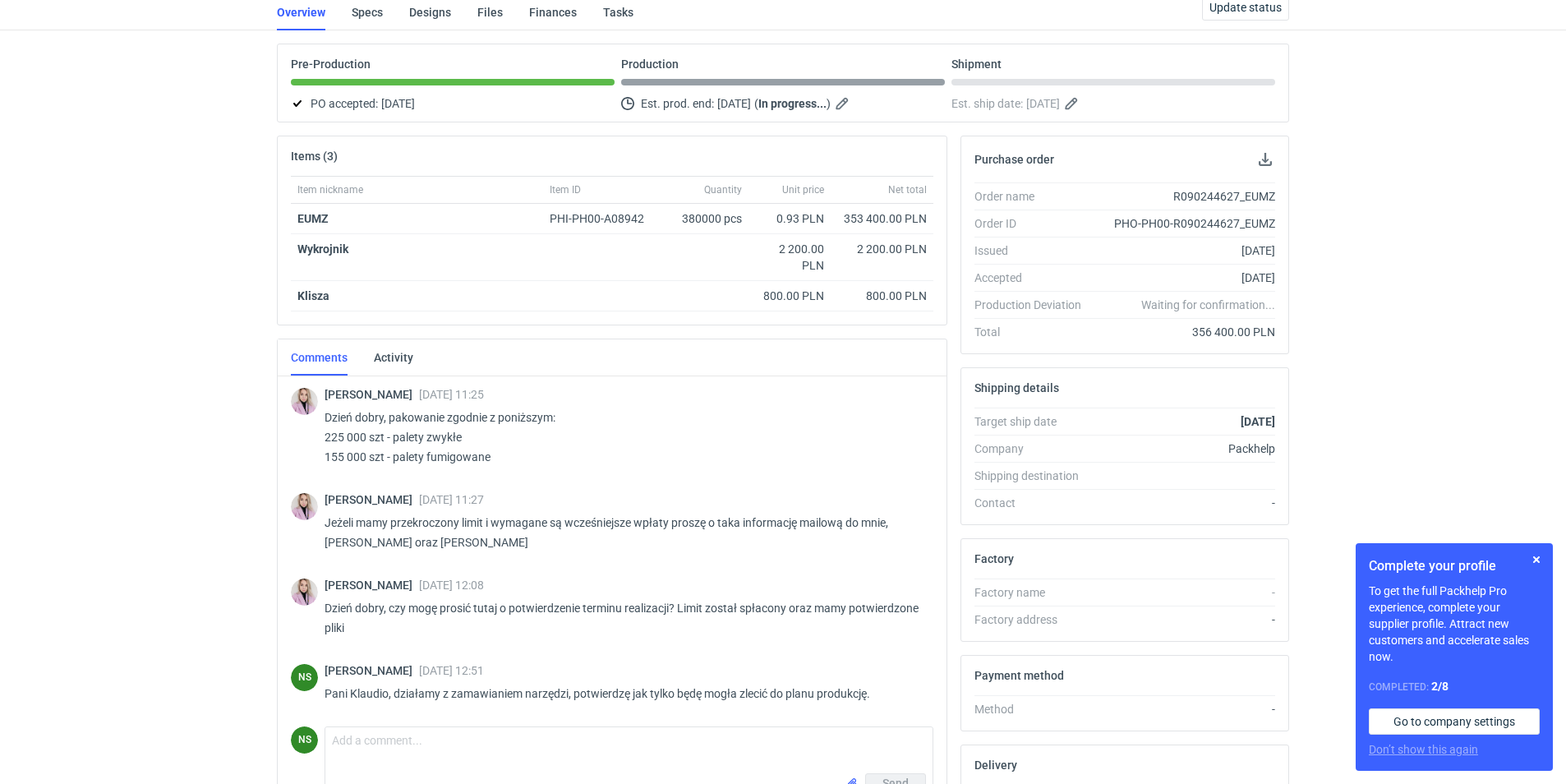
scroll to position [0, 0]
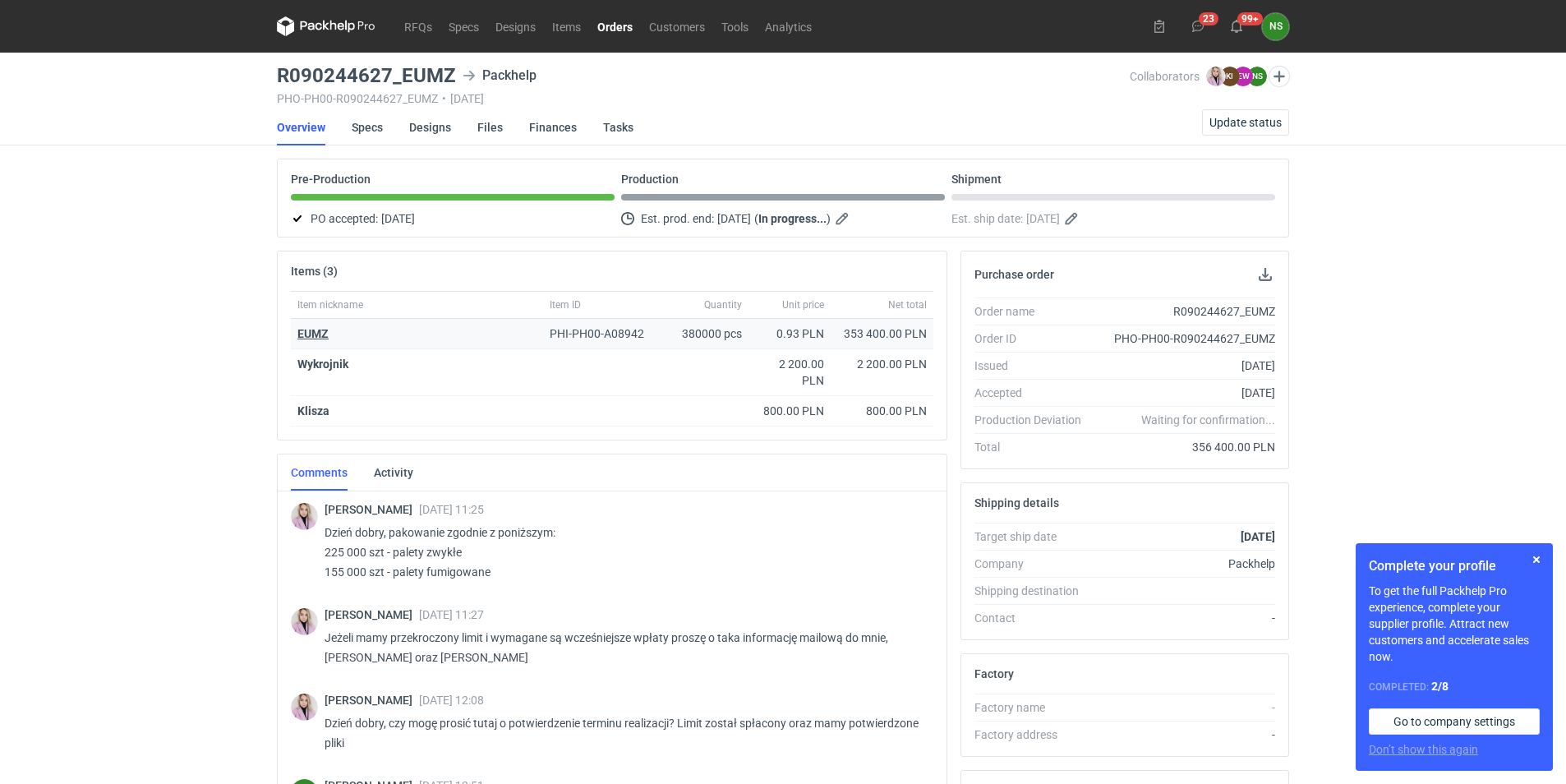
click at [311, 331] on strong "EUMZ" at bounding box center [313, 332] width 31 height 13
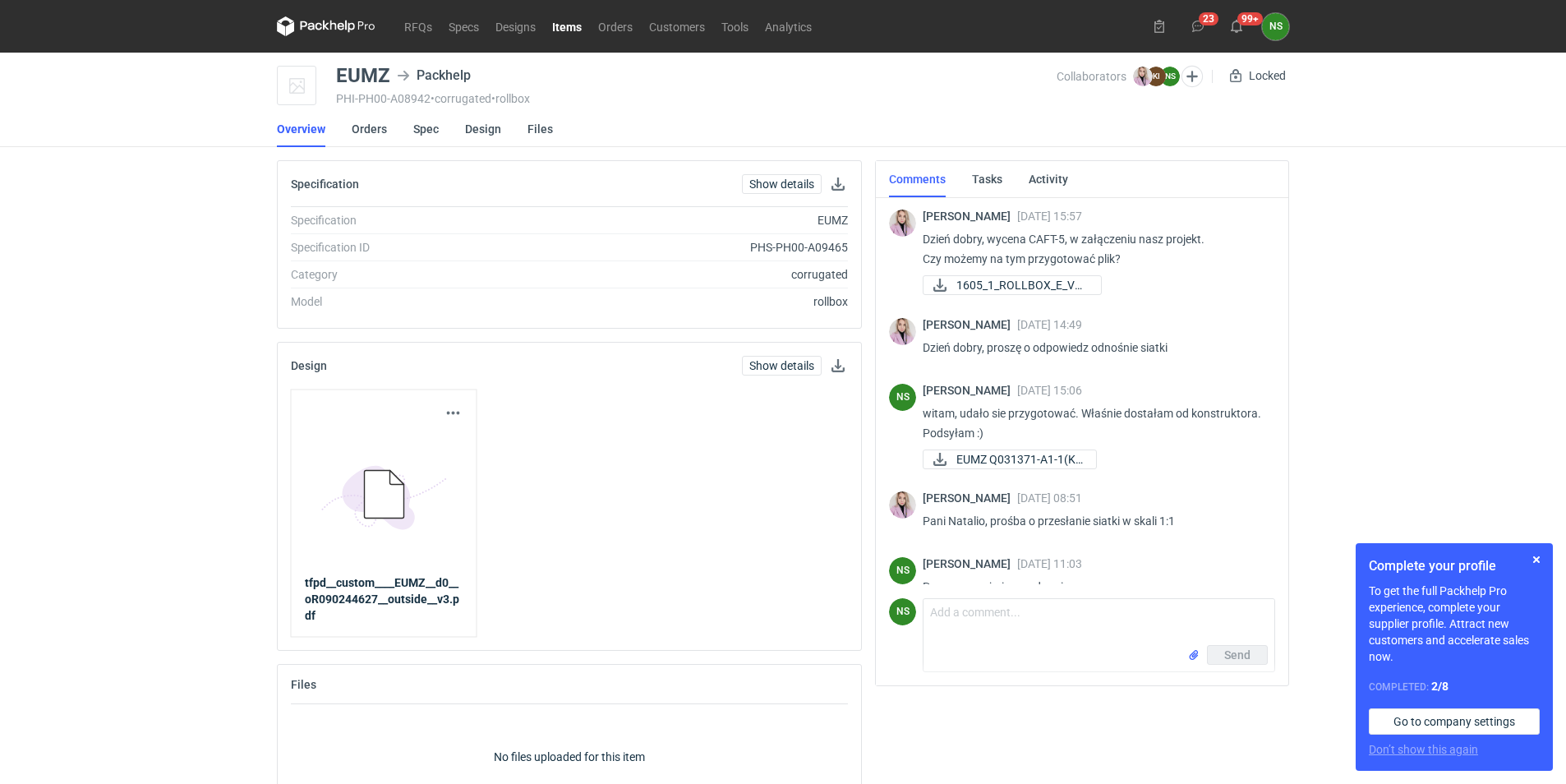
click at [1058, 241] on p "Dzień dobry, wycena CAFT-5, w załączeniu nasz projekt. Czy możemy na tym przygo…" at bounding box center [1093, 249] width 340 height 39
click at [1048, 239] on p "Dzień dobry, wycena CAFT-5, w załączeniu nasz projekt. Czy możemy na tym przygo…" at bounding box center [1093, 249] width 340 height 39
copy p "CAFT"
click at [420, 29] on link "RFQs" at bounding box center [417, 27] width 44 height 20
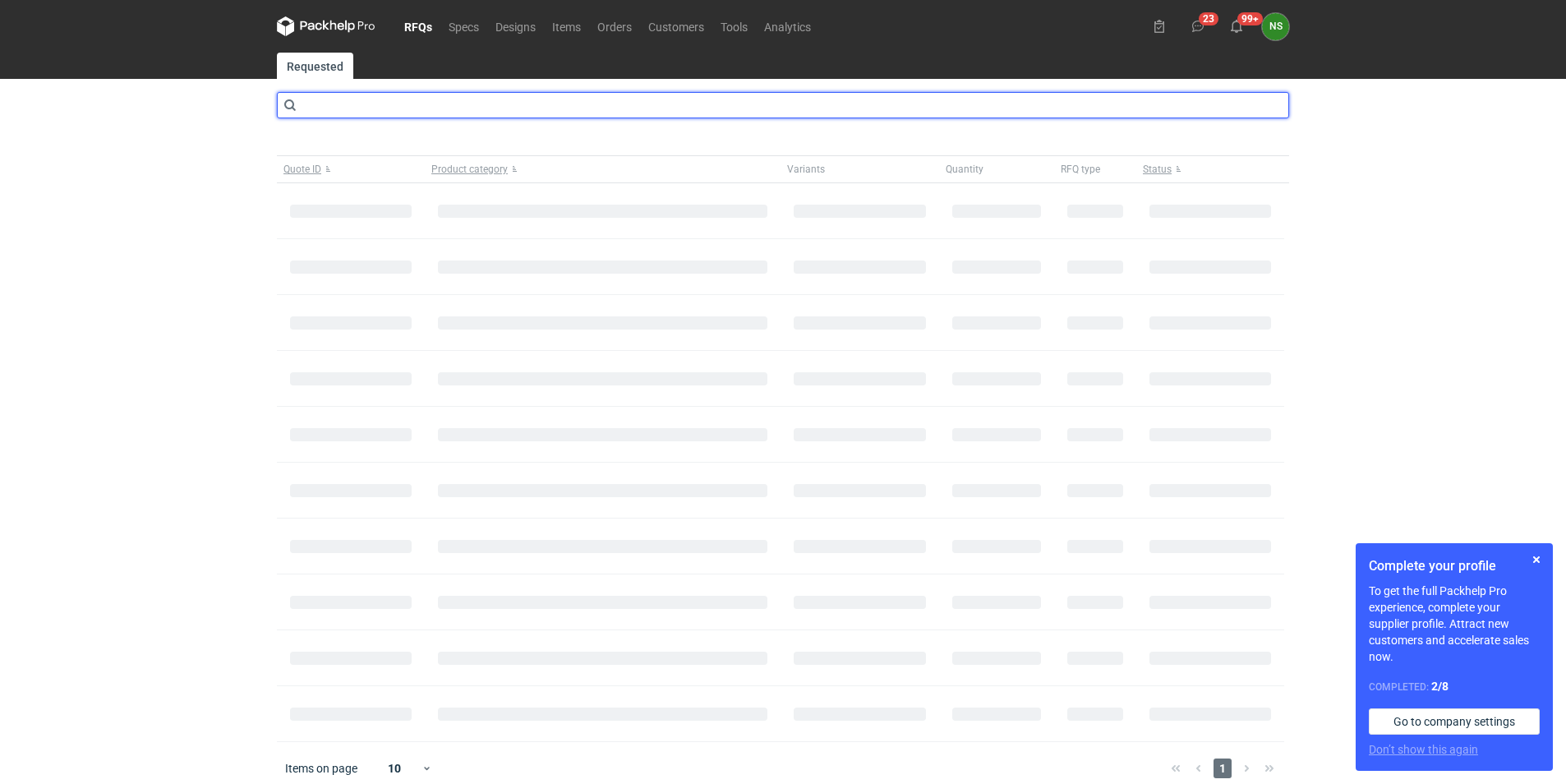
click at [413, 107] on input "text" at bounding box center [783, 105] width 1013 height 27
type input "CAFT"
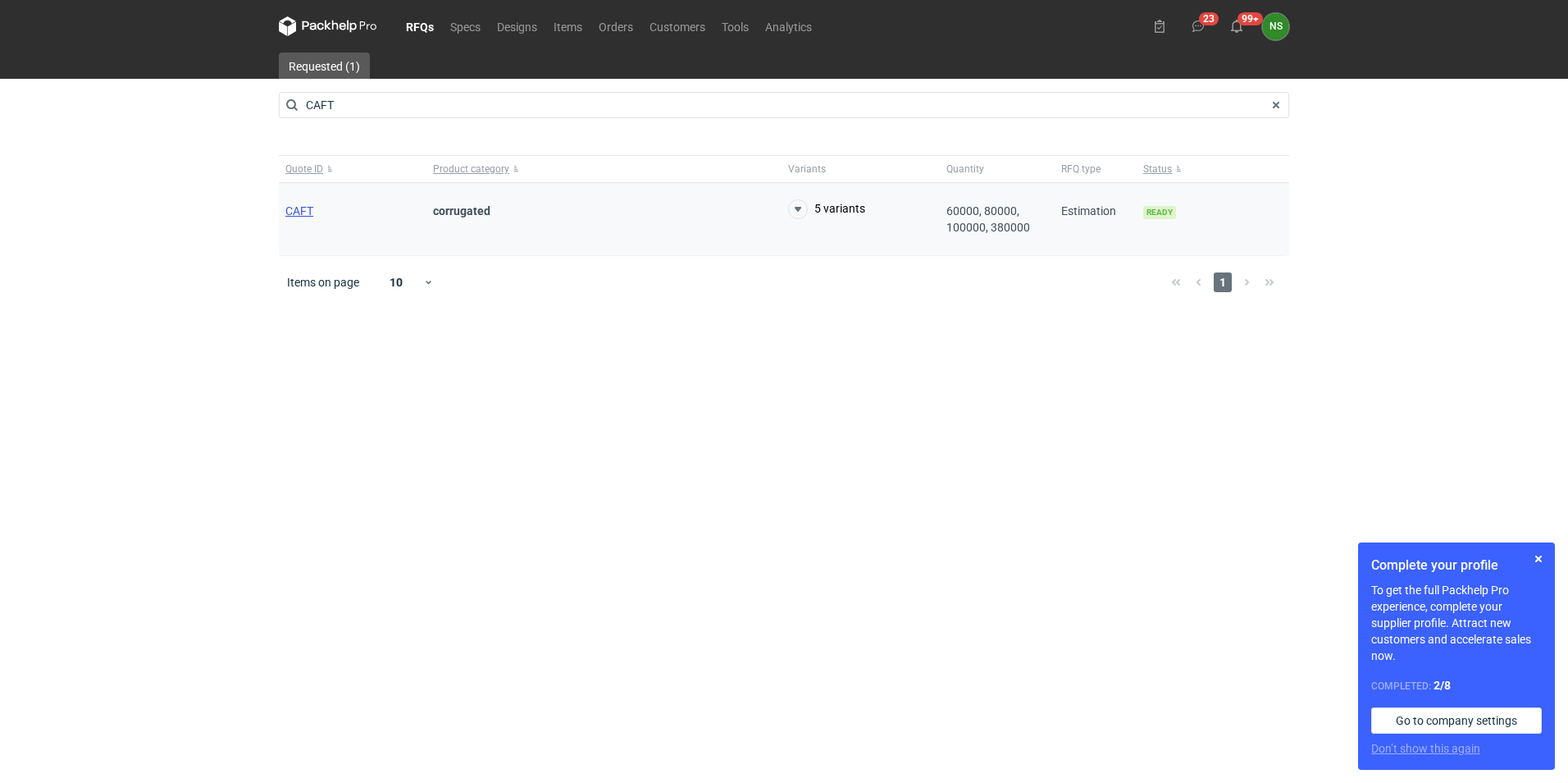
click at [302, 211] on span "CAFT" at bounding box center [300, 210] width 28 height 13
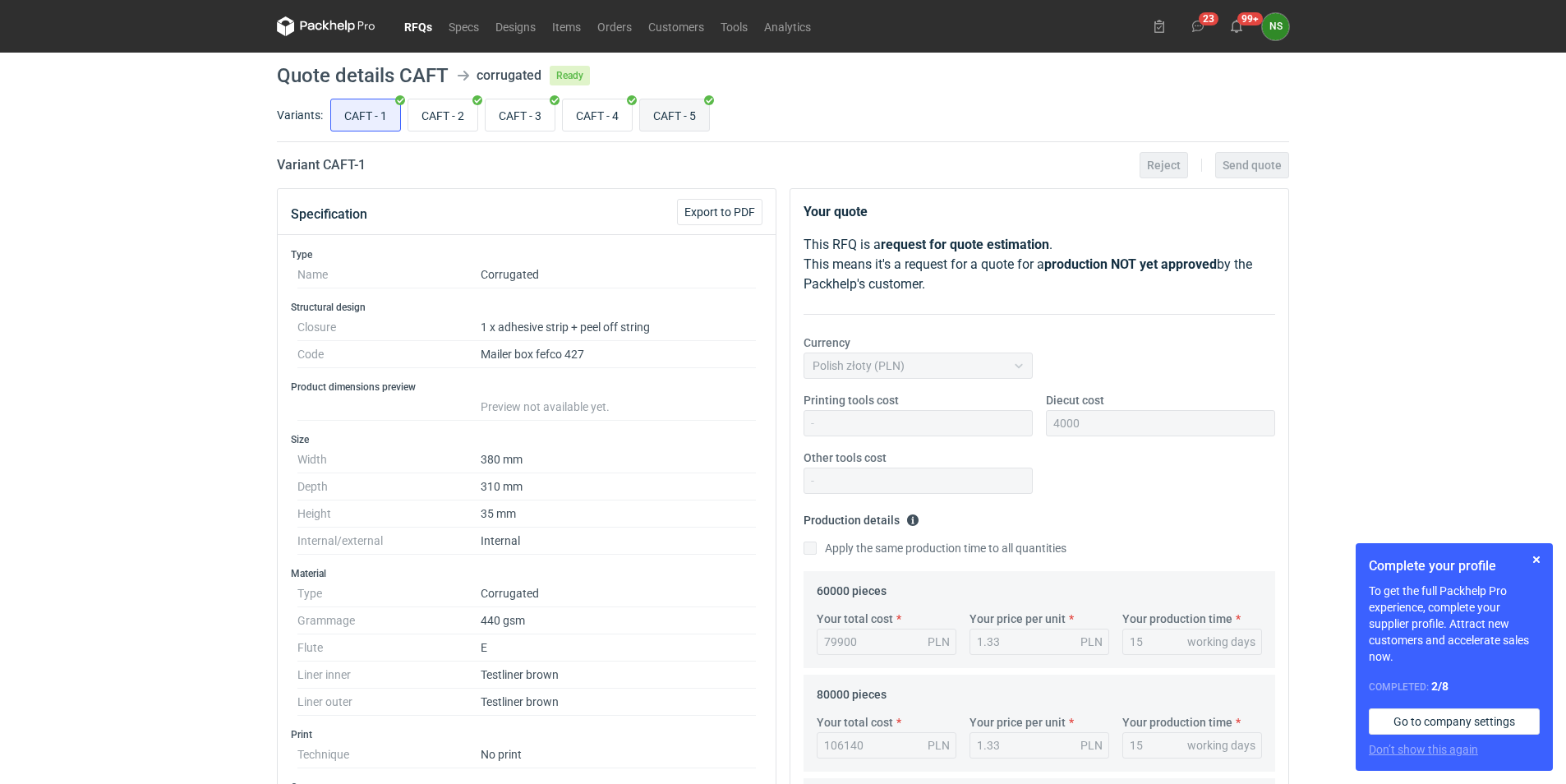
click at [675, 112] on input "CAFT - 5" at bounding box center [674, 115] width 69 height 31
radio input "true"
